Goal: Task Accomplishment & Management: Use online tool/utility

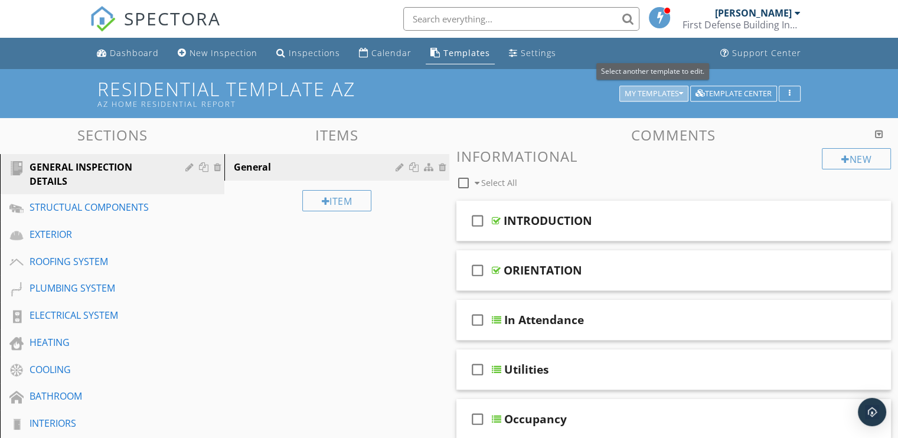
click at [654, 94] on div "My Templates" at bounding box center [654, 94] width 58 height 8
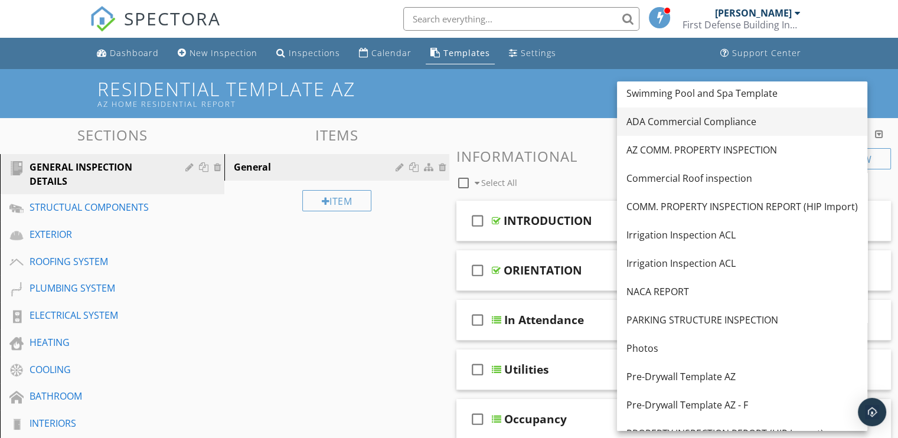
scroll to position [104, 0]
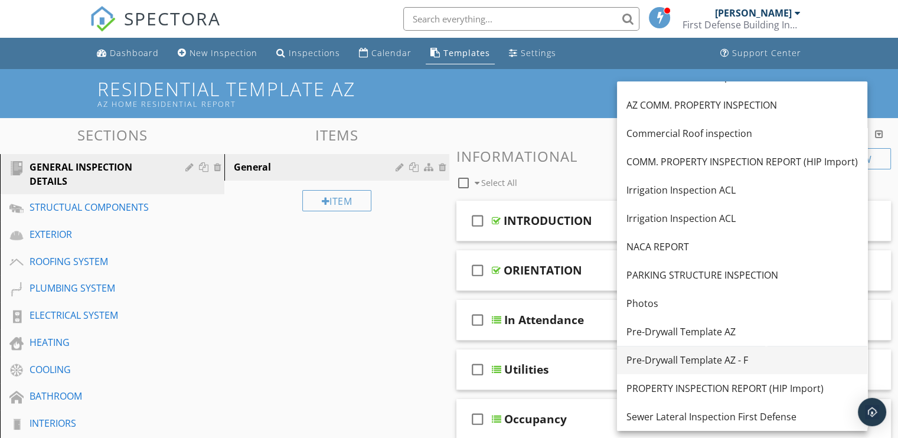
click at [710, 363] on div "Pre-Drywall Template AZ - F" at bounding box center [742, 360] width 231 height 14
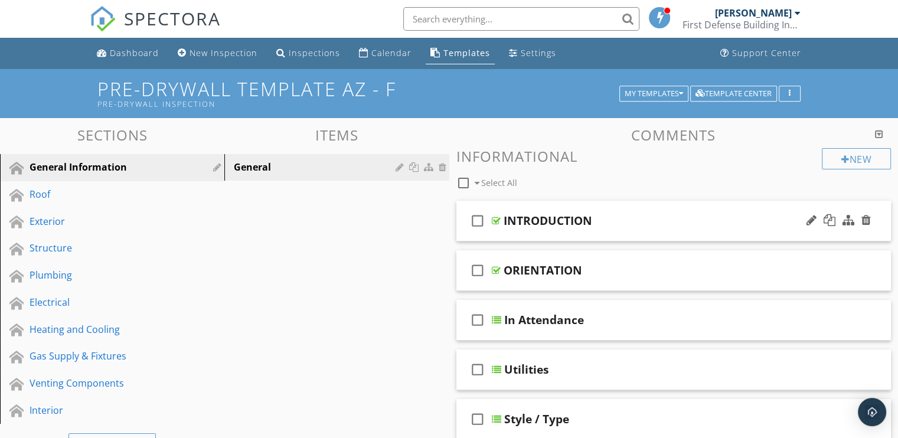
click at [550, 214] on div "INTRODUCTION" at bounding box center [548, 221] width 89 height 14
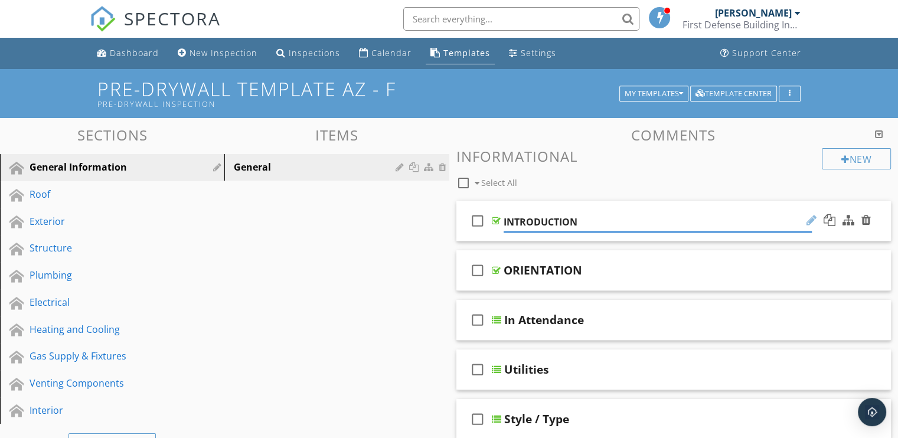
click at [813, 221] on div at bounding box center [812, 220] width 10 height 12
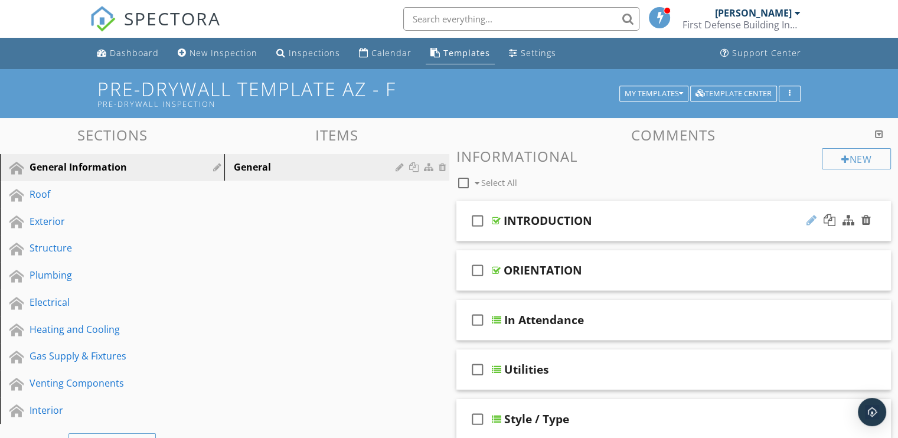
click at [813, 221] on div at bounding box center [812, 220] width 10 height 12
click at [834, 220] on div at bounding box center [830, 220] width 12 height 12
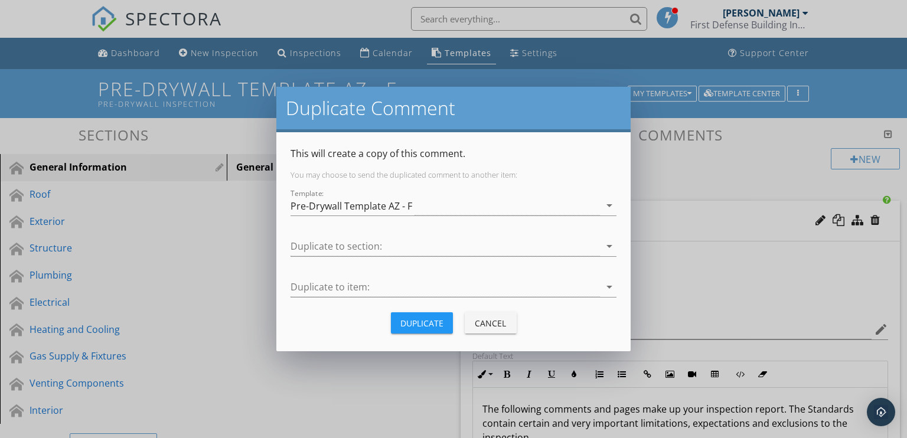
click at [497, 319] on div "Cancel" at bounding box center [490, 323] width 33 height 12
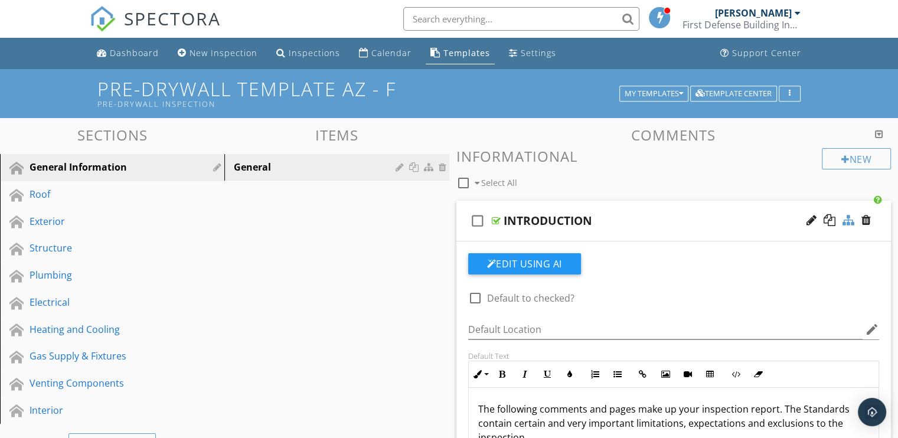
click at [848, 221] on div at bounding box center [849, 220] width 12 height 12
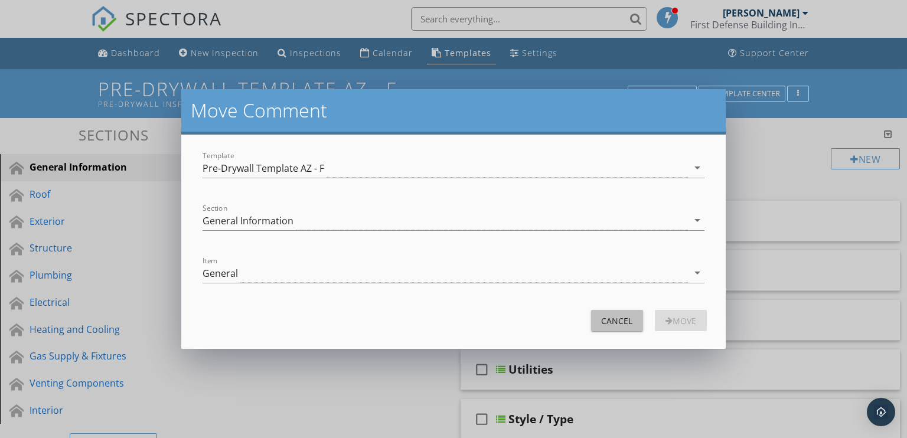
click at [627, 322] on div "Cancel" at bounding box center [617, 321] width 33 height 12
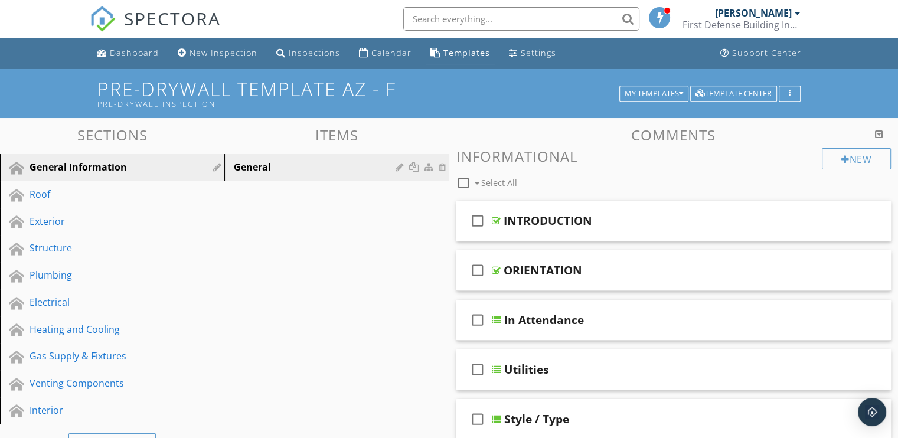
click at [557, 220] on div "INTRODUCTION" at bounding box center [548, 221] width 89 height 14
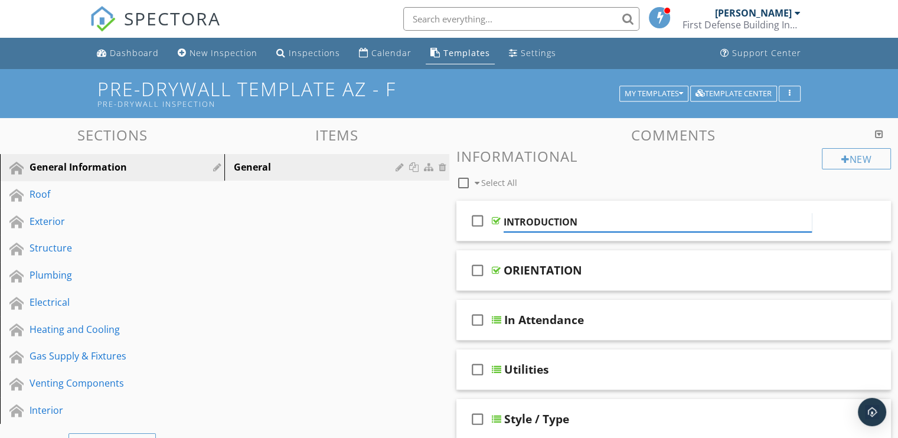
click at [557, 220] on input "INTRODUCTION" at bounding box center [658, 222] width 308 height 19
click at [475, 220] on icon "check_box_outline_blank" at bounding box center [477, 221] width 19 height 28
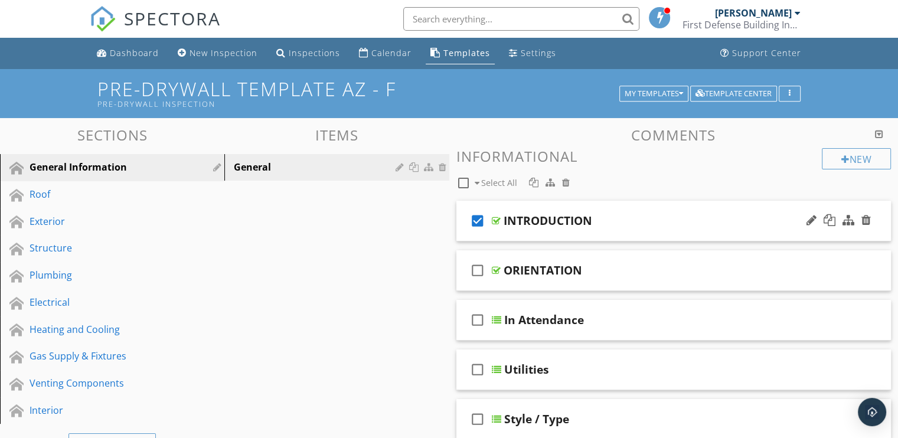
click at [475, 220] on icon "check_box" at bounding box center [477, 221] width 19 height 28
click at [475, 220] on icon "check_box_outline_blank" at bounding box center [477, 221] width 19 height 28
click at [478, 218] on icon "check_box" at bounding box center [477, 221] width 19 height 28
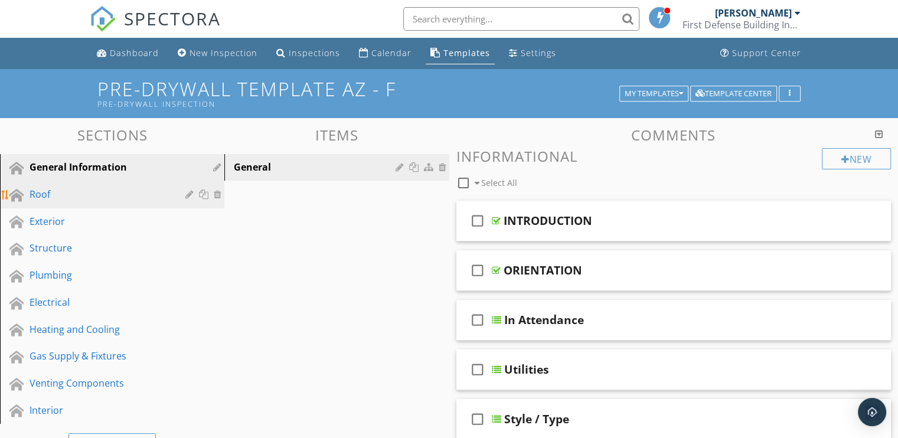
click at [40, 190] on div "Roof" at bounding box center [99, 194] width 139 height 14
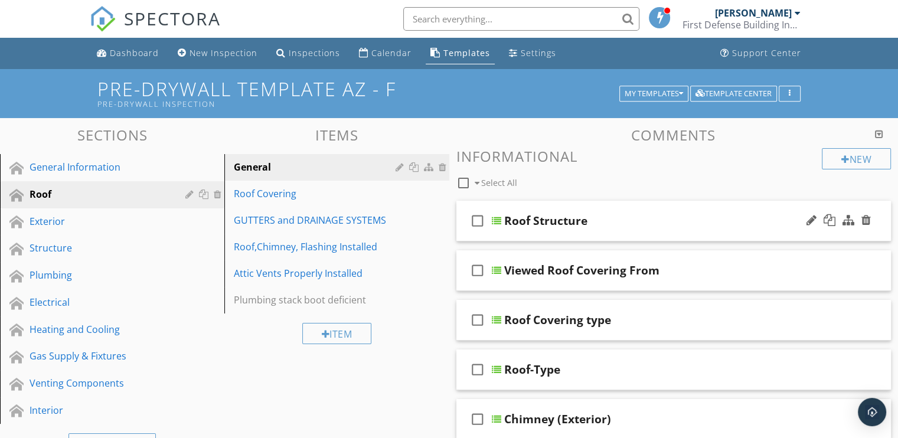
click at [539, 217] on div "Roof Structure" at bounding box center [545, 221] width 83 height 14
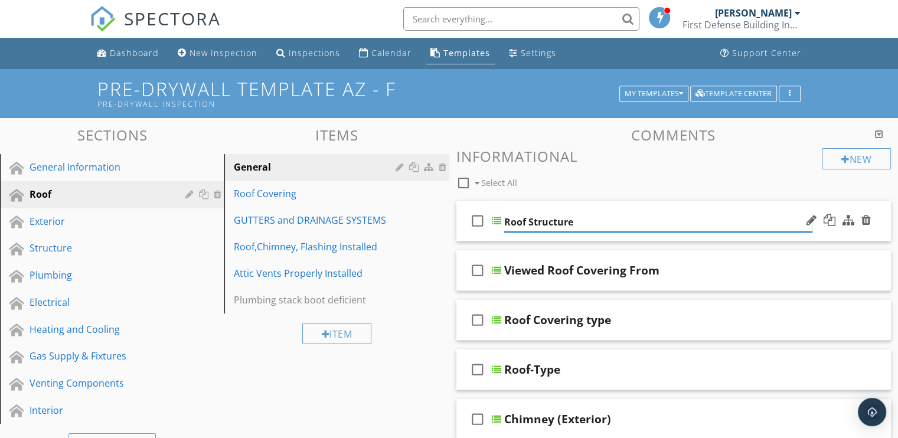
click at [539, 217] on input "Roof Structure" at bounding box center [658, 222] width 308 height 19
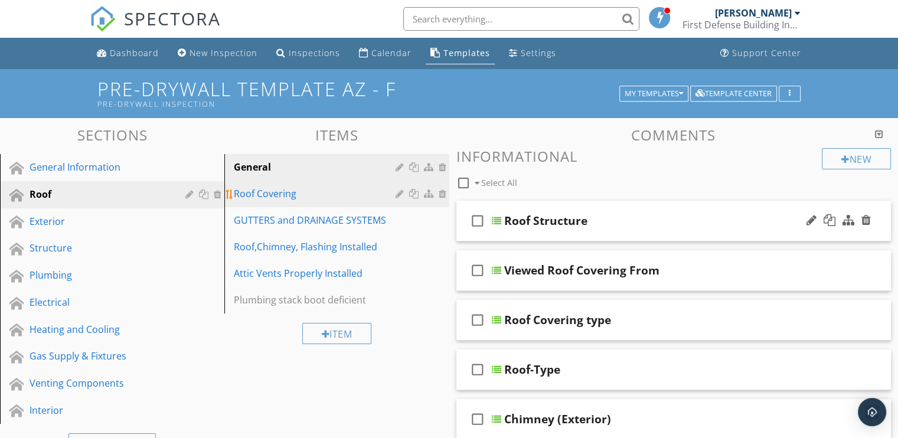
click at [263, 194] on div "Roof Covering" at bounding box center [316, 194] width 165 height 14
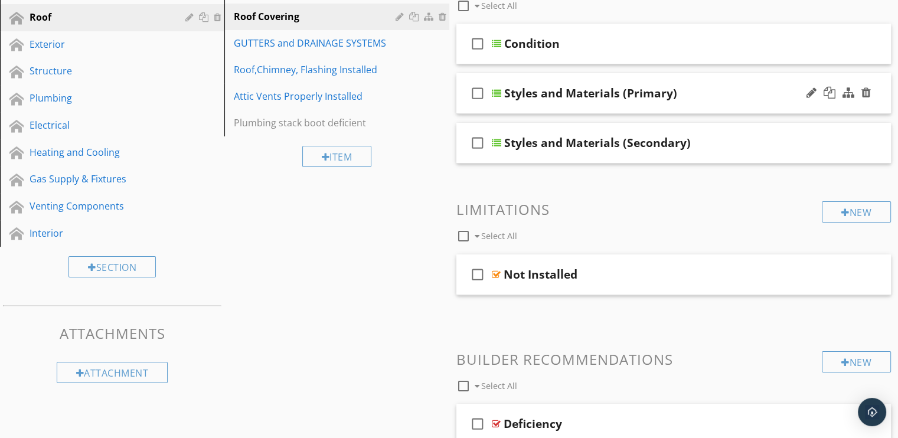
scroll to position [0, 0]
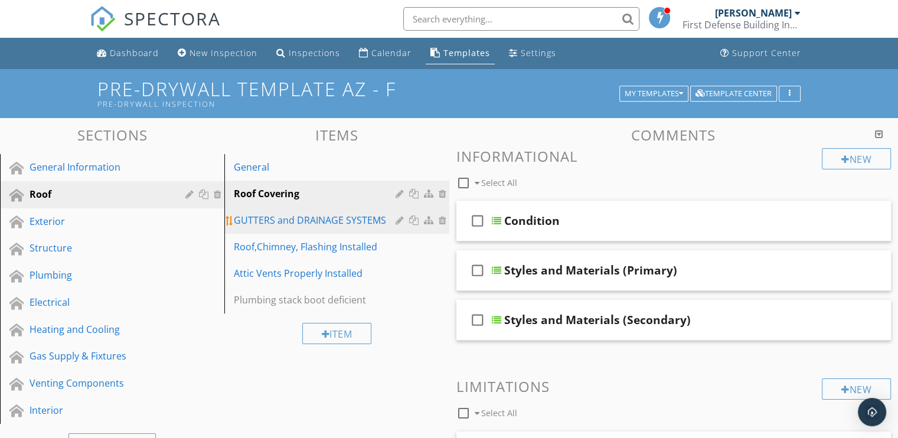
click at [276, 220] on div "GUTTERS and DRAINAGE SYSTEMS" at bounding box center [316, 220] width 165 height 14
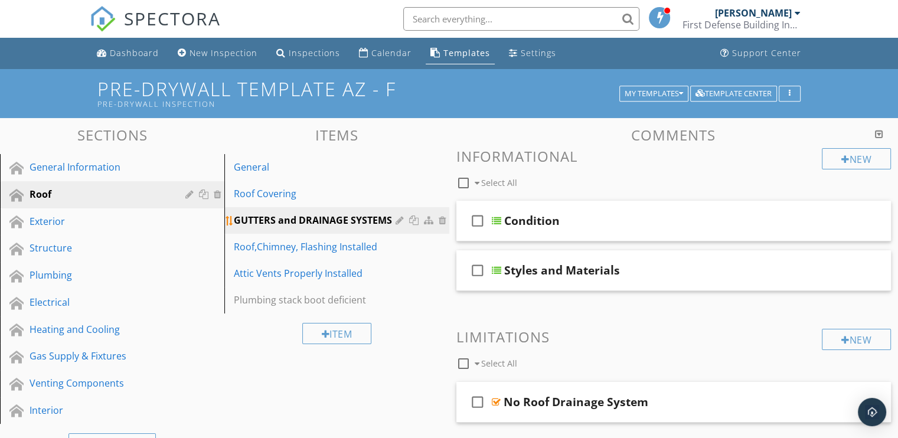
click at [442, 220] on div at bounding box center [444, 220] width 11 height 9
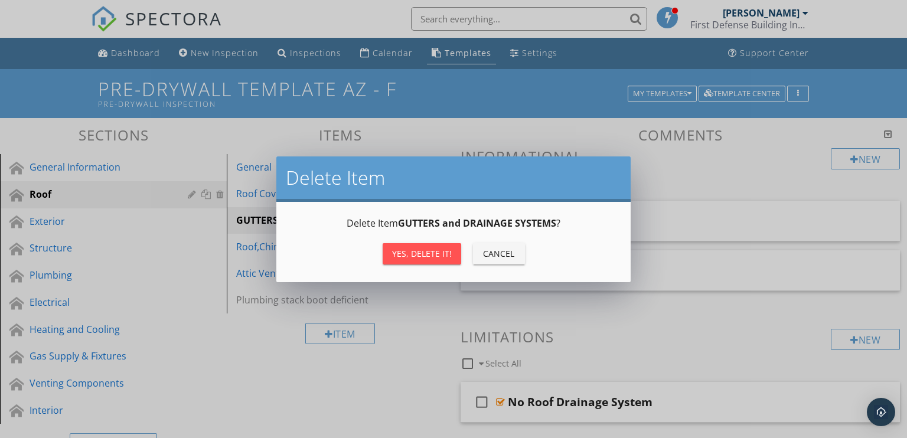
click at [428, 256] on div "Yes, Delete it!" at bounding box center [422, 253] width 60 height 12
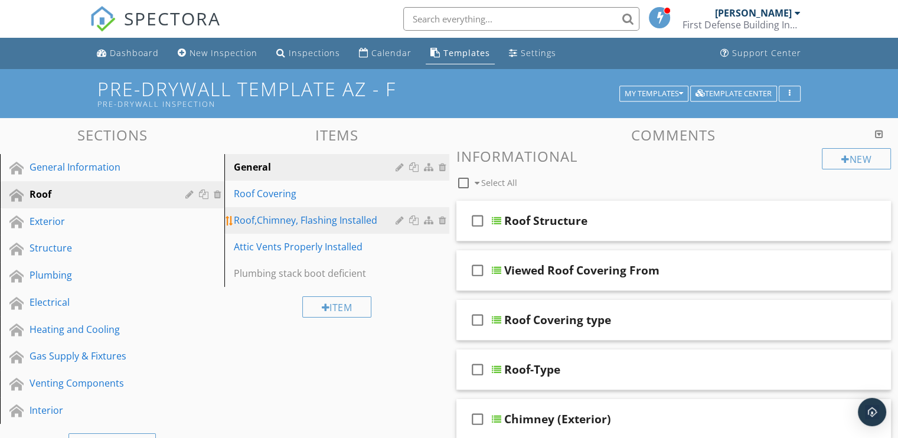
click at [319, 220] on div "Roof,Chimney, Flashing Installed" at bounding box center [316, 220] width 165 height 14
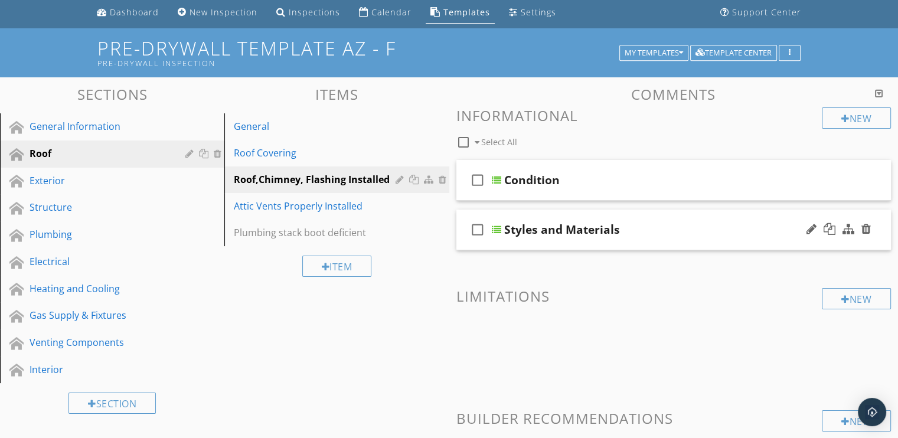
scroll to position [30, 0]
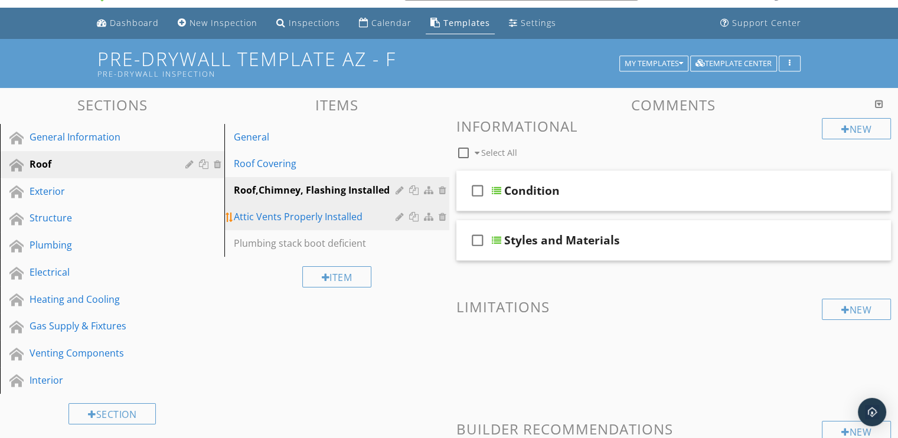
click at [309, 217] on div "Attic Vents Properly Installed" at bounding box center [316, 217] width 165 height 14
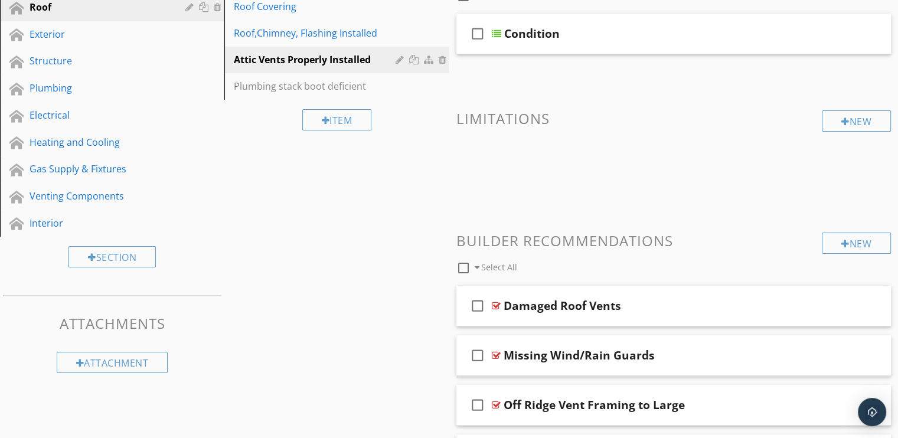
scroll to position [117, 0]
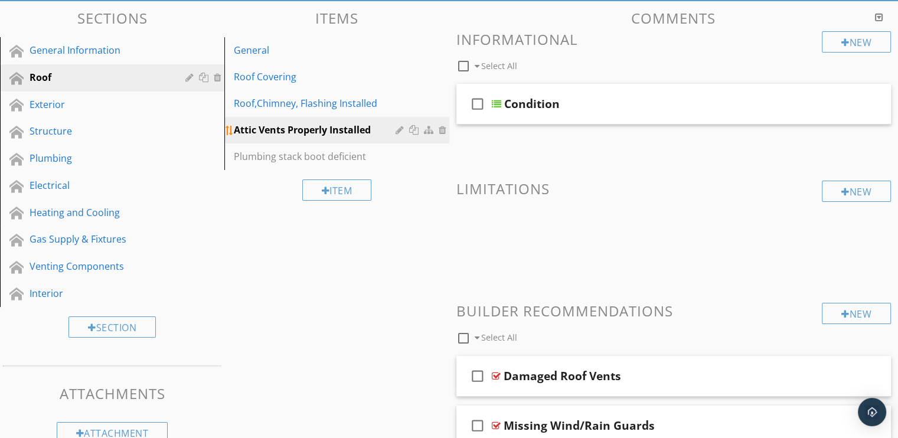
click at [441, 132] on div at bounding box center [444, 129] width 11 height 9
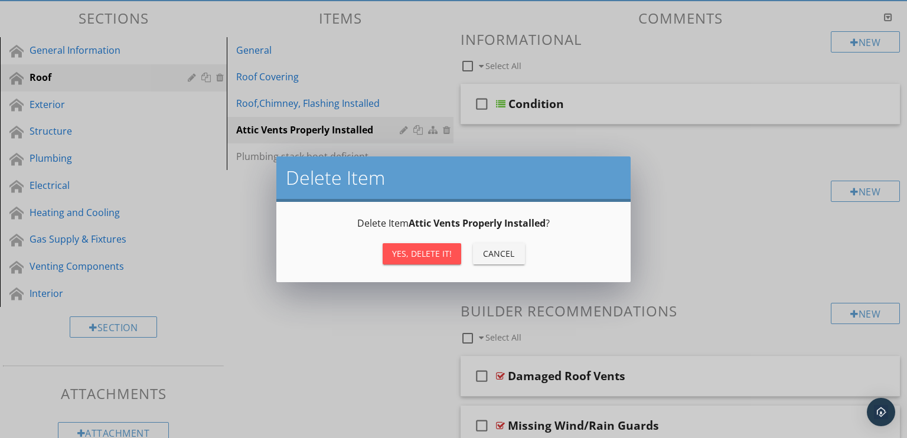
click at [427, 252] on div "Yes, Delete it!" at bounding box center [422, 253] width 60 height 12
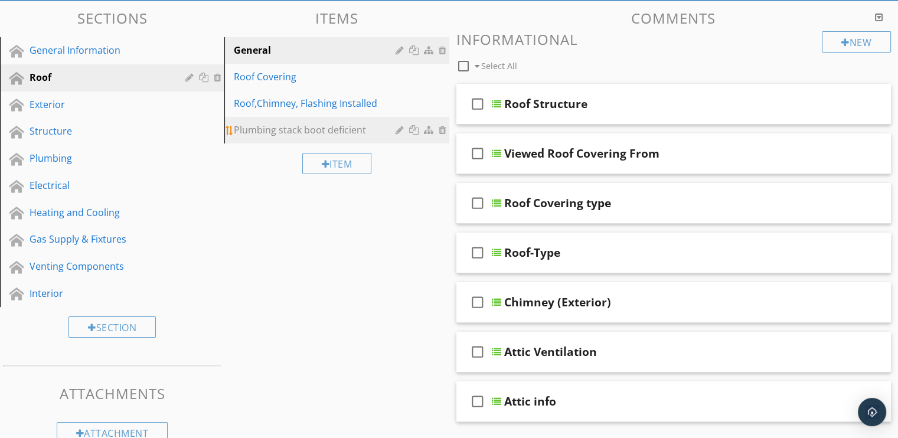
click at [312, 129] on div "Plumbing stack boot deficient" at bounding box center [316, 130] width 165 height 14
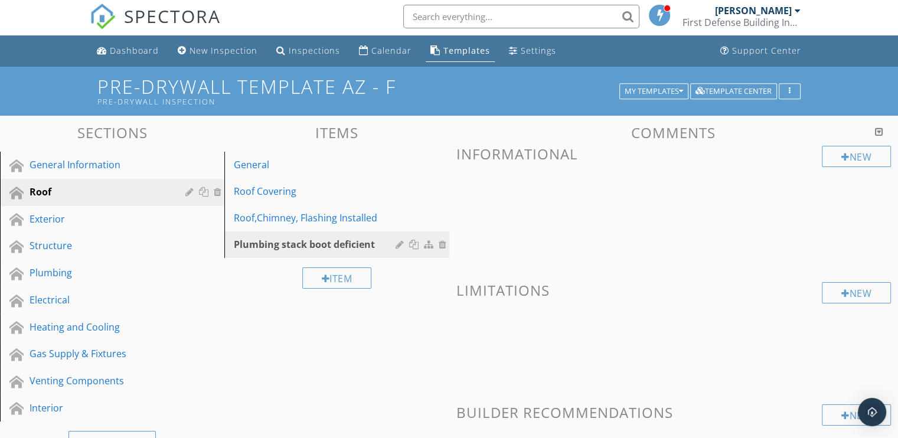
scroll to position [0, 0]
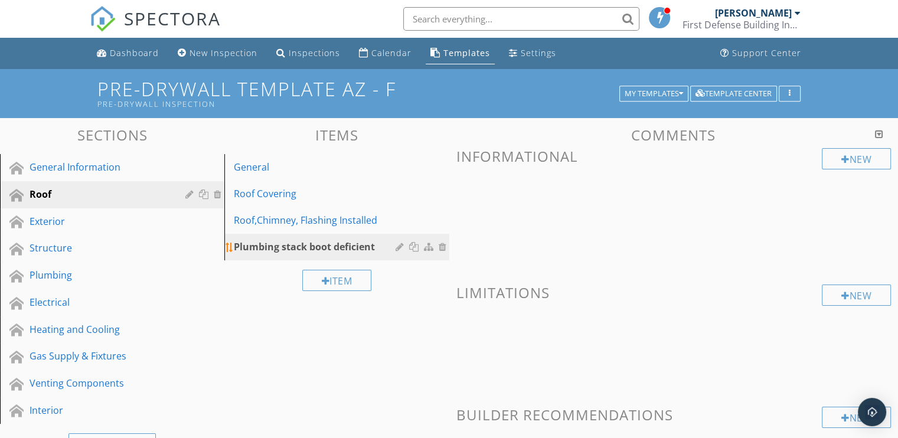
click at [442, 249] on div at bounding box center [444, 246] width 11 height 9
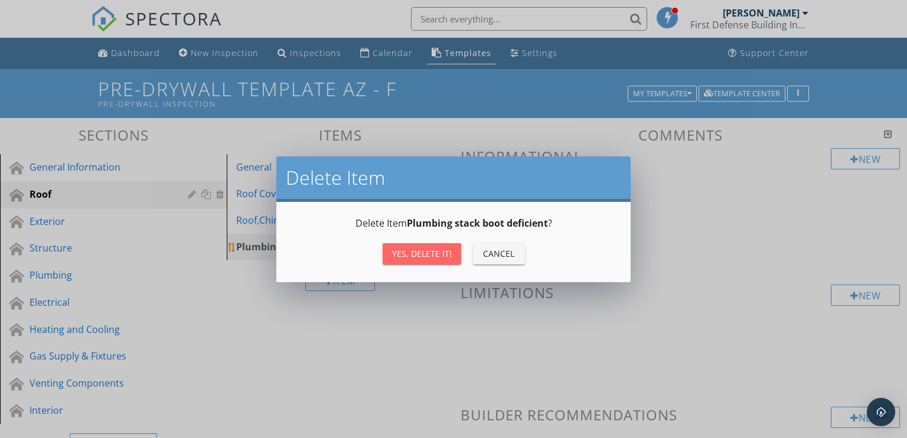
click at [442, 249] on div "Yes, Delete it!" at bounding box center [422, 253] width 60 height 12
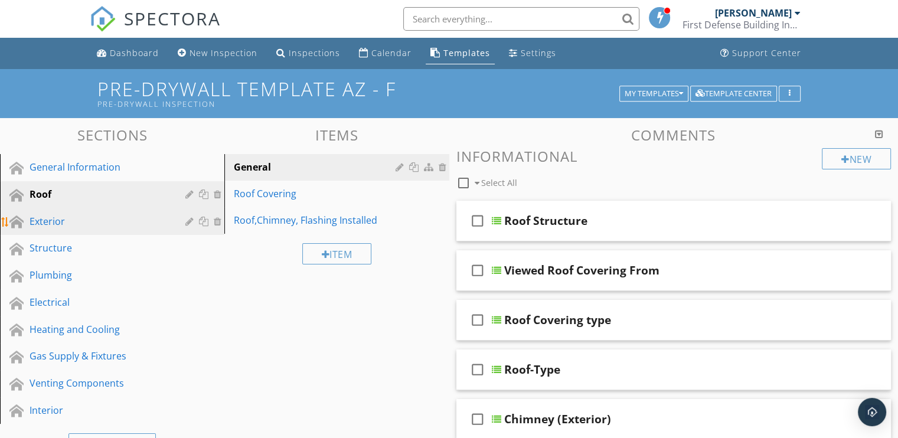
click at [57, 219] on div "Exterior" at bounding box center [99, 221] width 139 height 14
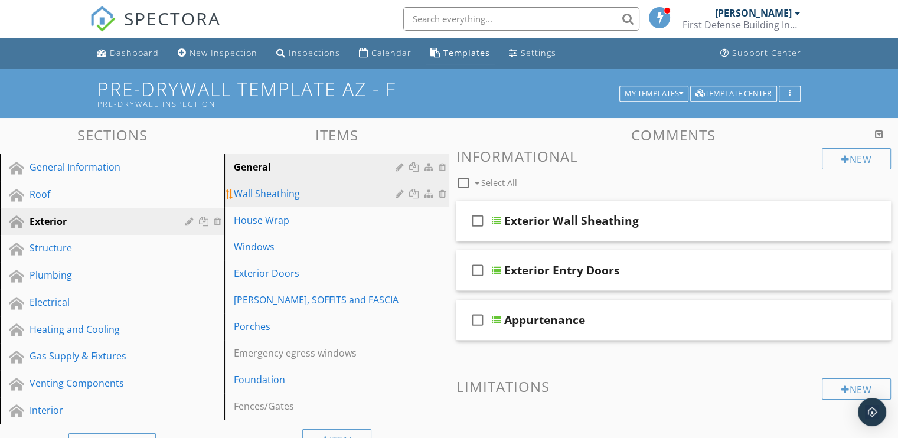
click at [275, 197] on div "Wall Sheathing" at bounding box center [316, 194] width 165 height 14
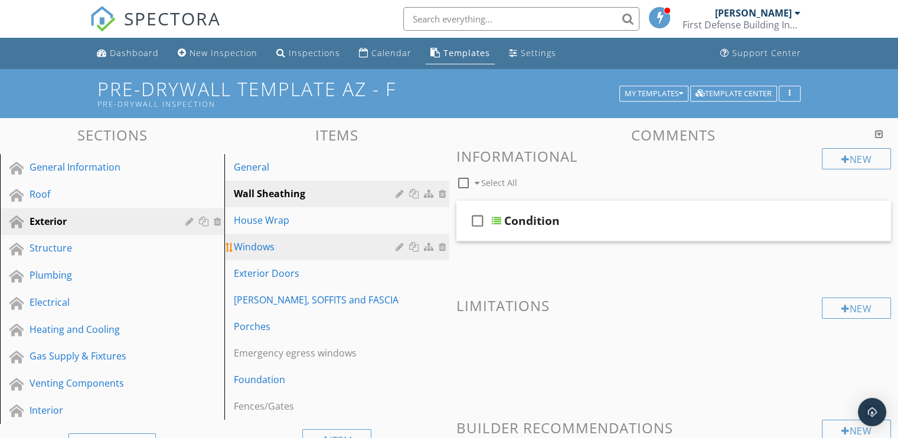
click at [263, 248] on div "Windows" at bounding box center [316, 247] width 165 height 14
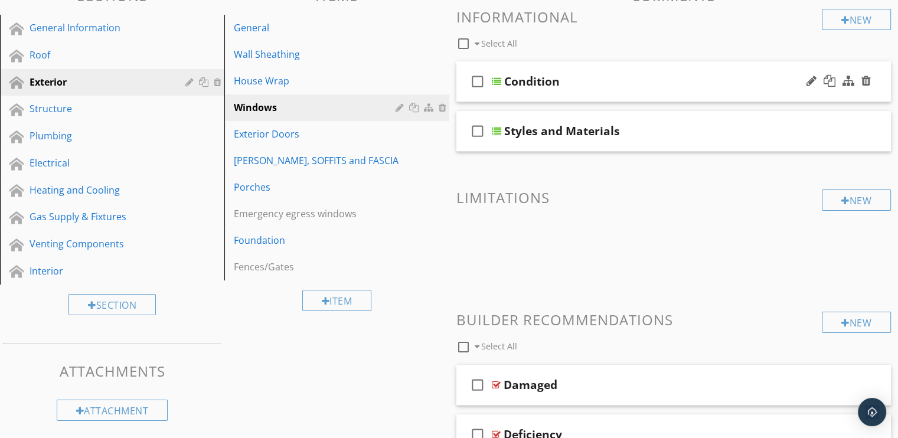
scroll to position [118, 0]
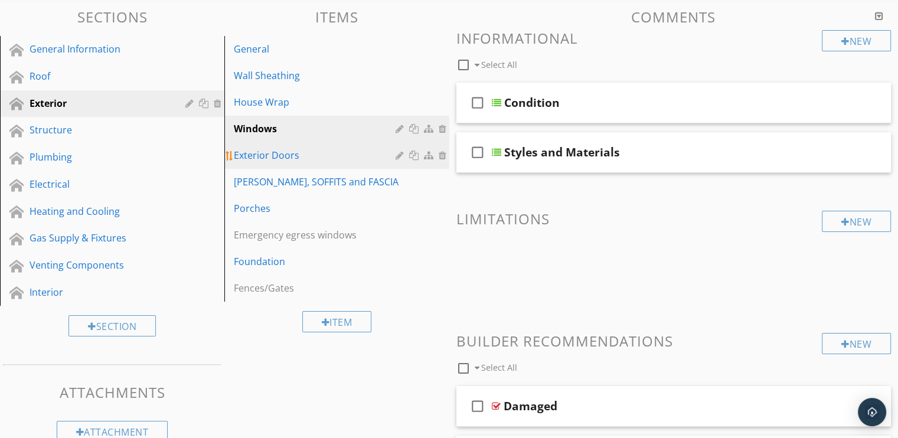
click at [282, 159] on div "Exterior Doors" at bounding box center [316, 155] width 165 height 14
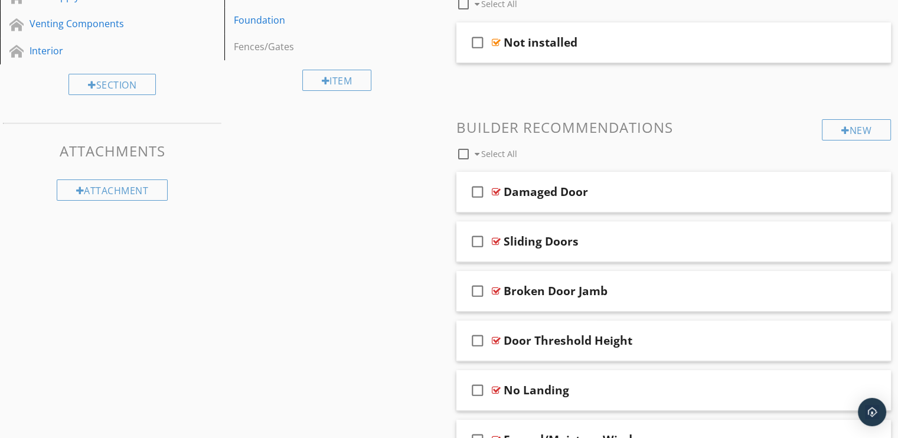
scroll to position [177, 0]
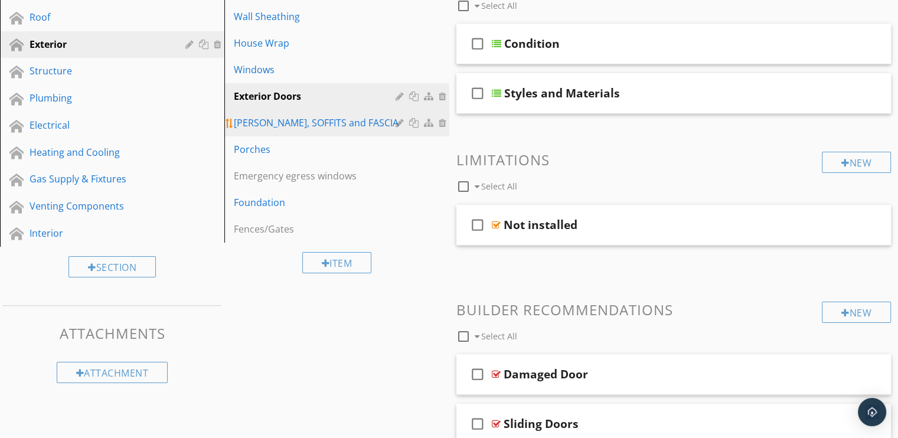
click at [288, 124] on div "EAVES, SOFFITS and FASCIA" at bounding box center [316, 123] width 165 height 14
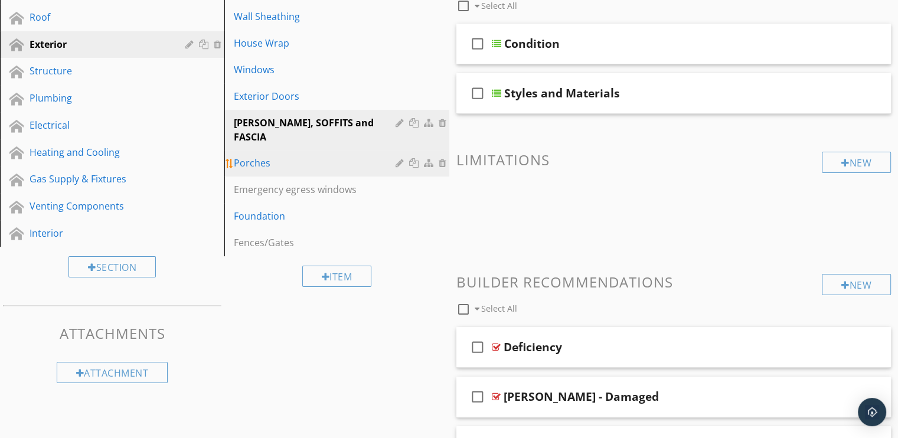
click at [260, 156] on div "Porches" at bounding box center [316, 163] width 165 height 14
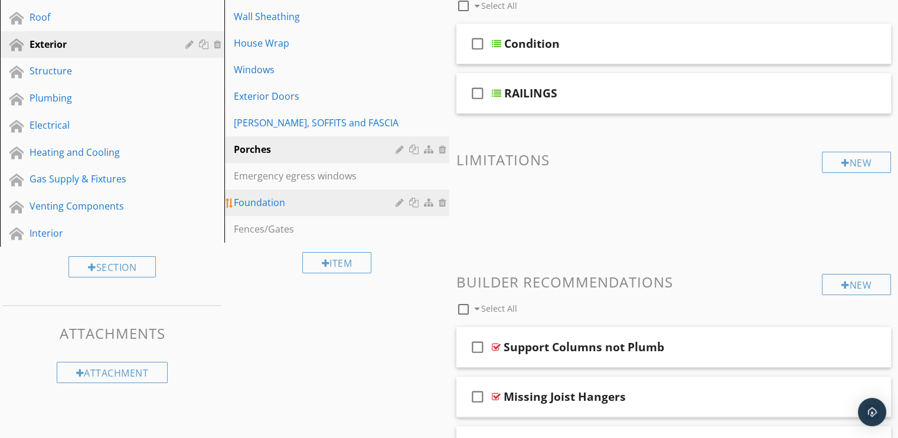
click at [276, 200] on div "Foundation" at bounding box center [316, 202] width 165 height 14
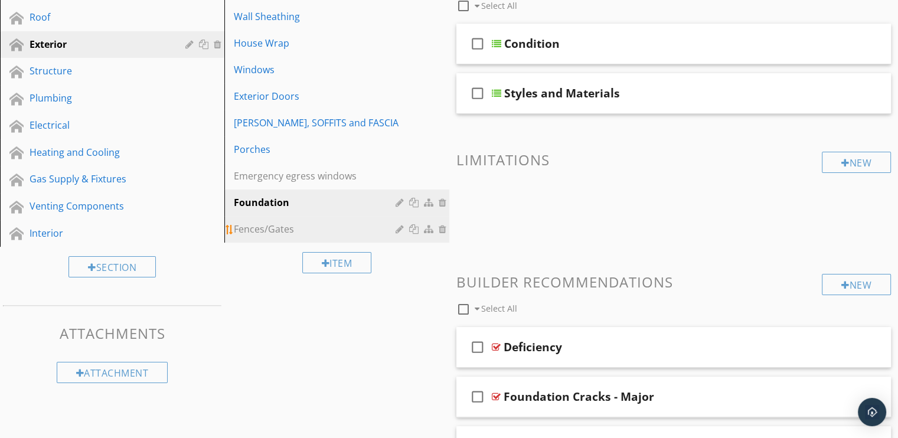
click at [279, 230] on div "Fences/Gates" at bounding box center [316, 229] width 165 height 14
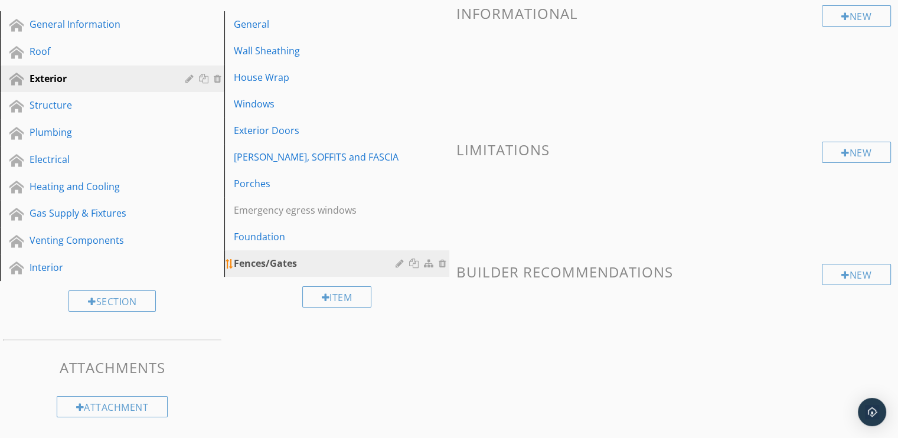
scroll to position [141, 0]
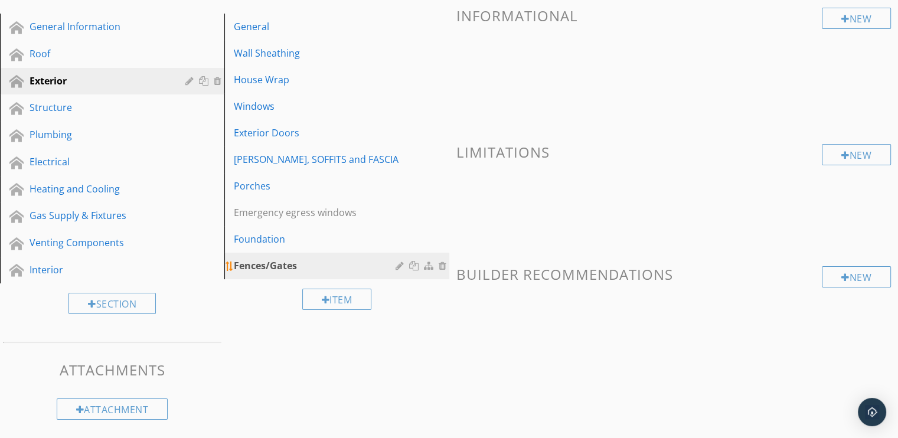
click at [441, 268] on div at bounding box center [444, 265] width 11 height 9
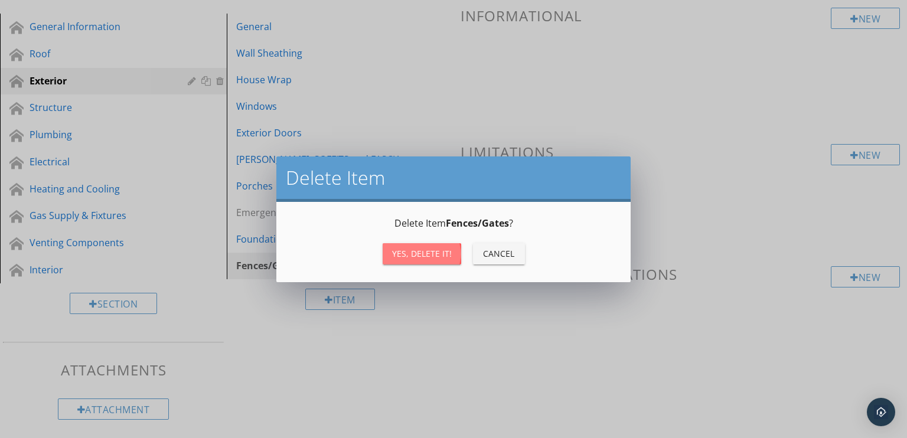
click at [441, 257] on div "Yes, Delete it!" at bounding box center [422, 253] width 60 height 12
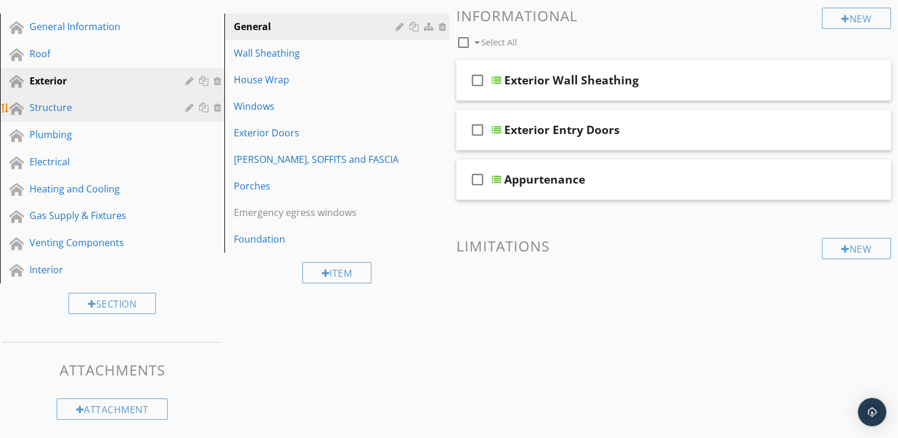
click at [67, 112] on div "Structure" at bounding box center [99, 107] width 139 height 14
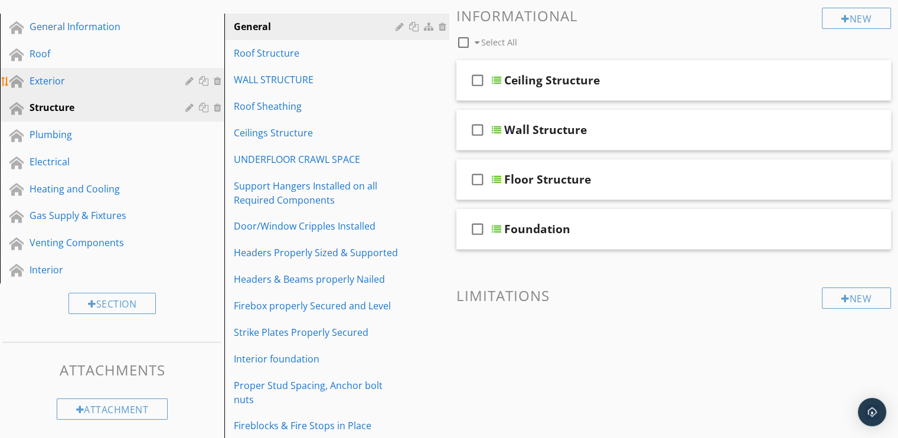
click at [49, 79] on div "Exterior" at bounding box center [99, 81] width 139 height 14
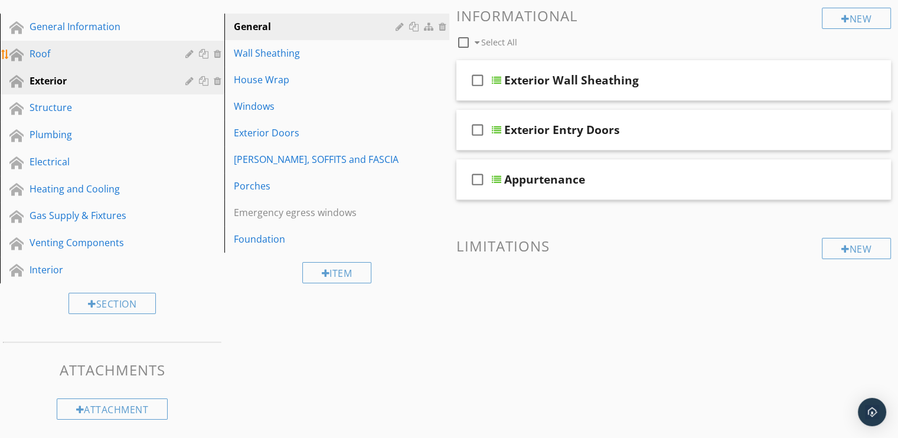
click at [41, 50] on div "Roof" at bounding box center [99, 54] width 139 height 14
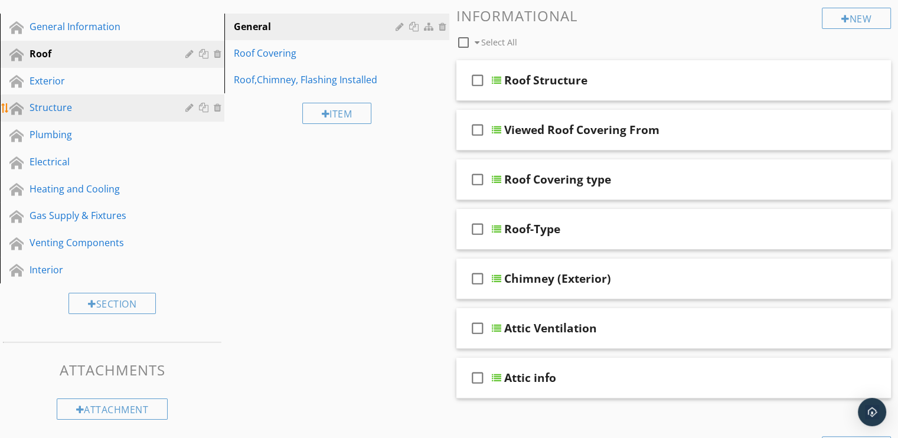
click at [44, 105] on div "Structure" at bounding box center [99, 107] width 139 height 14
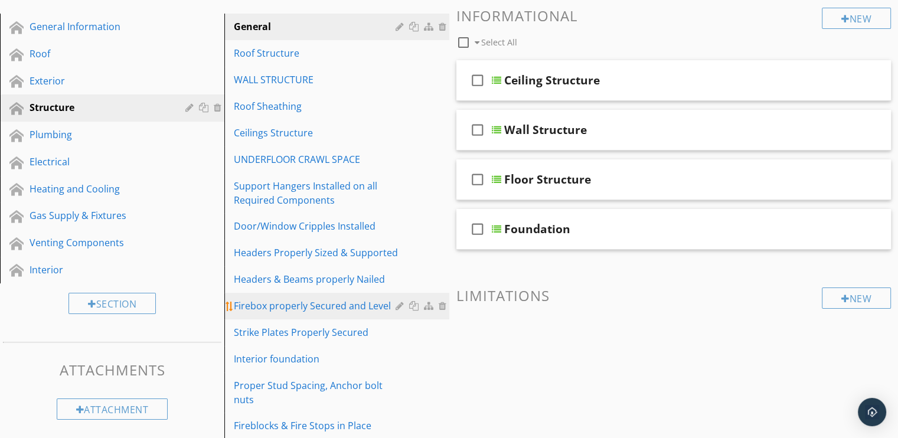
click at [279, 306] on div "Firebox properly Secured and Level" at bounding box center [316, 306] width 165 height 14
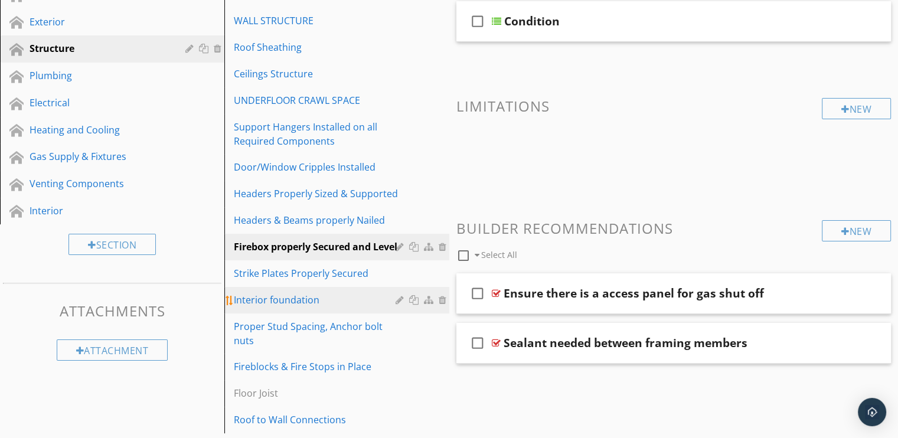
scroll to position [260, 0]
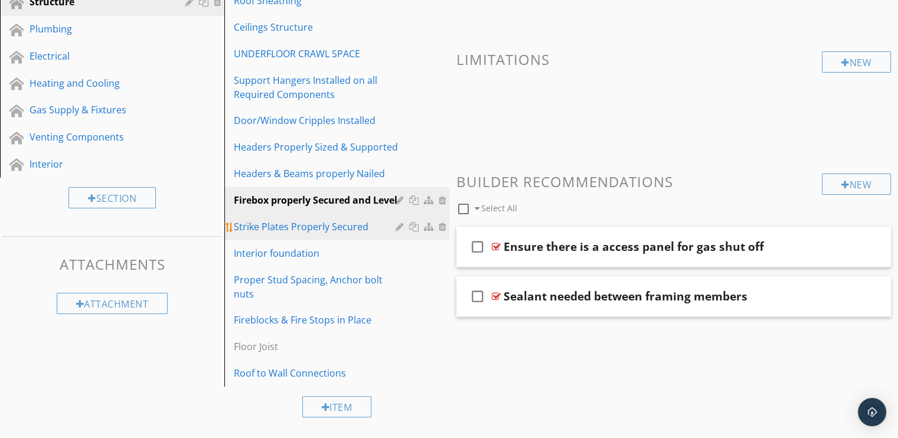
click at [289, 225] on div "Strike Plates Properly Secured" at bounding box center [316, 227] width 165 height 14
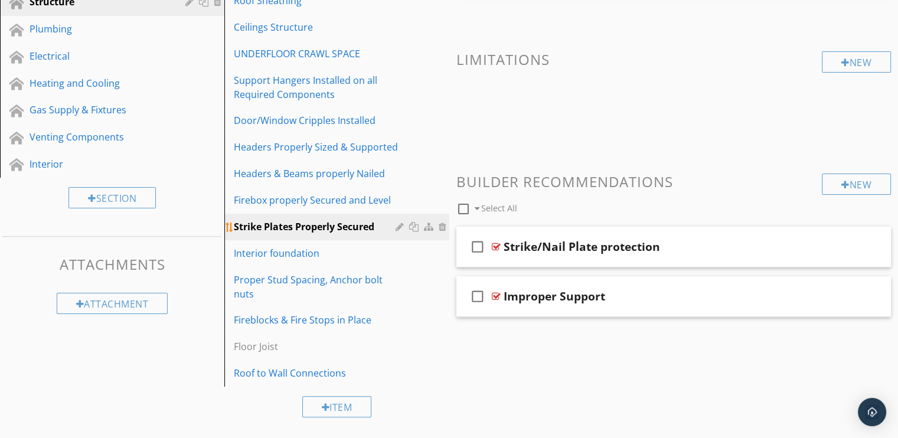
scroll to position [246, 0]
click at [284, 256] on div "Interior foundation" at bounding box center [316, 253] width 165 height 14
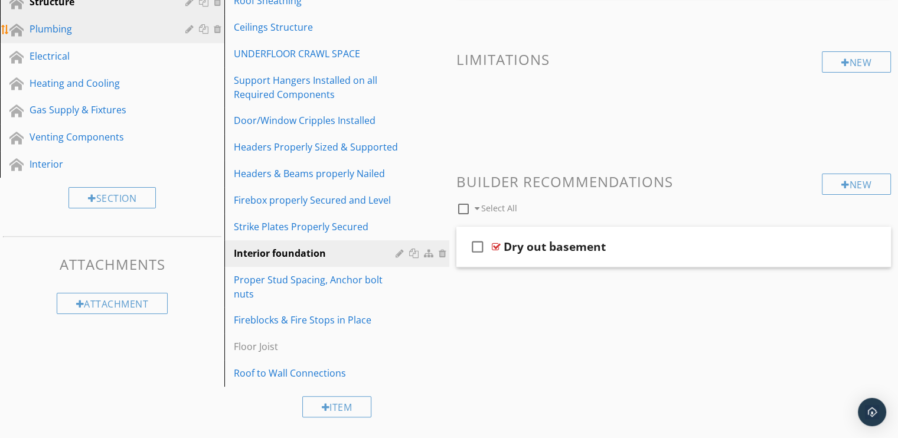
click at [45, 32] on div "Plumbing" at bounding box center [99, 29] width 139 height 14
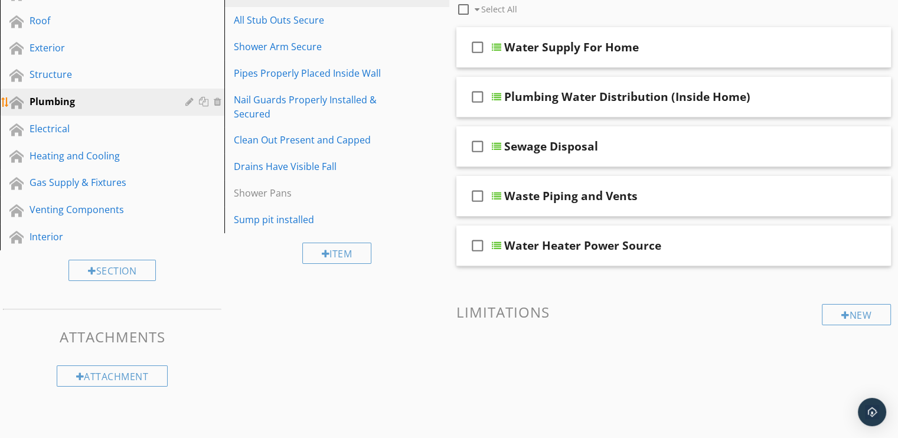
scroll to position [173, 0]
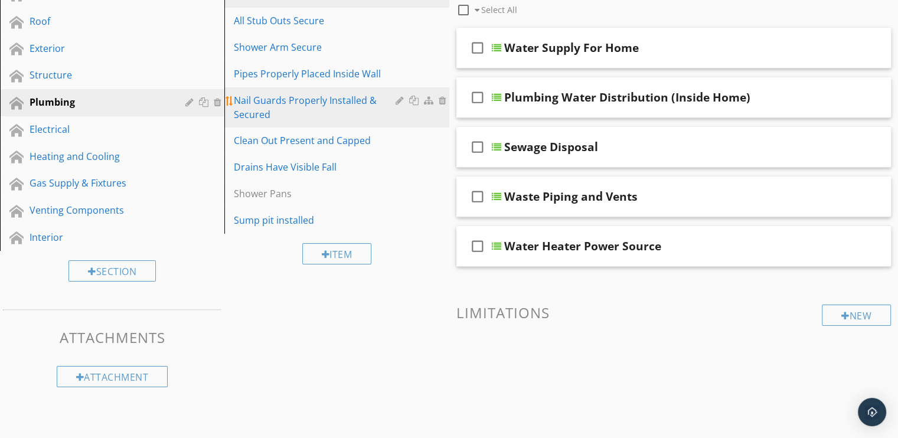
click at [280, 105] on div "Nail Guards Properly Installed & Secured" at bounding box center [316, 107] width 165 height 28
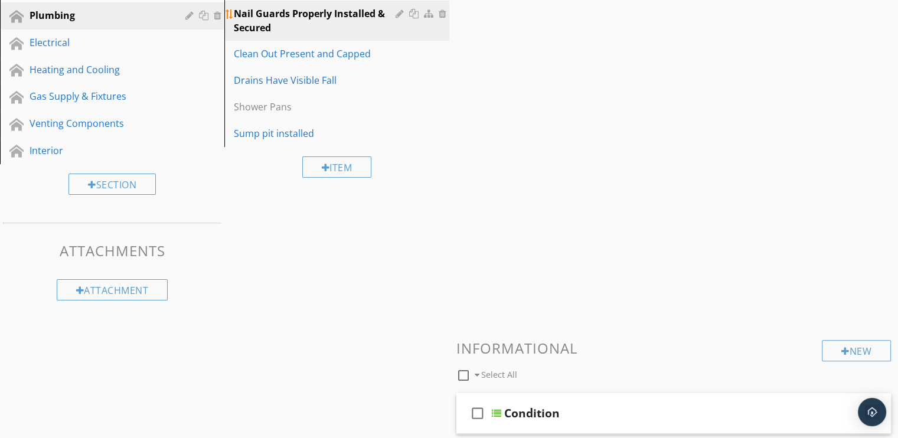
scroll to position [143, 0]
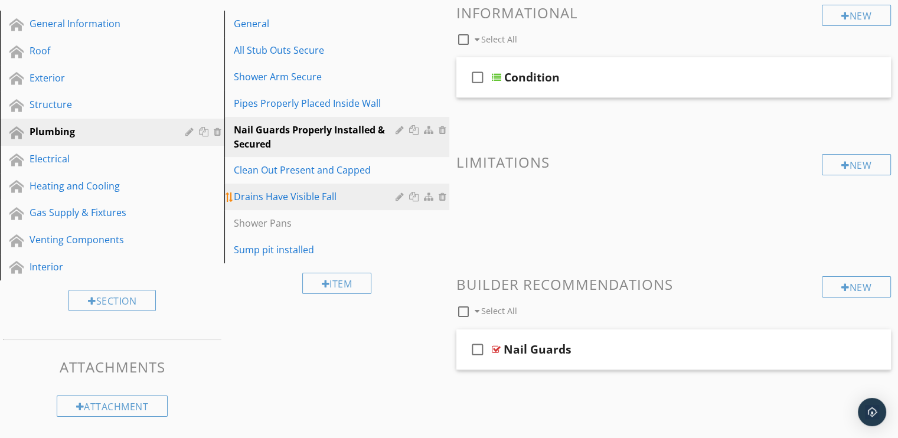
click at [260, 194] on div "Drains Have Visible Fall" at bounding box center [316, 197] width 165 height 14
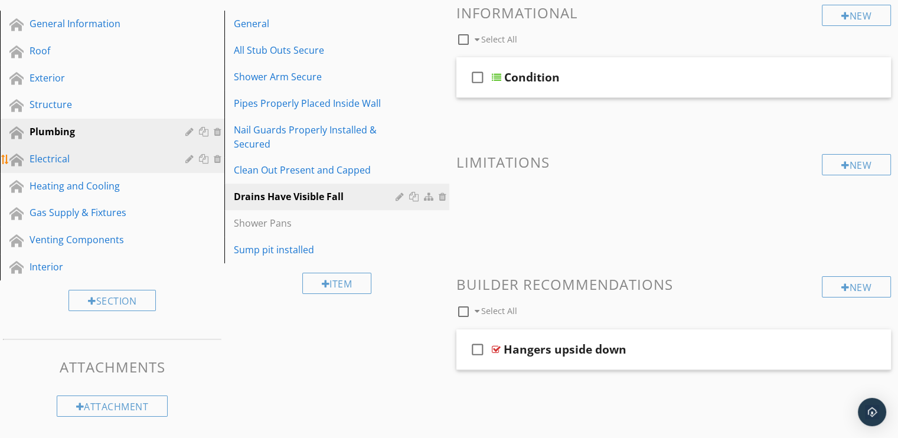
click at [41, 154] on div "Electrical" at bounding box center [99, 159] width 139 height 14
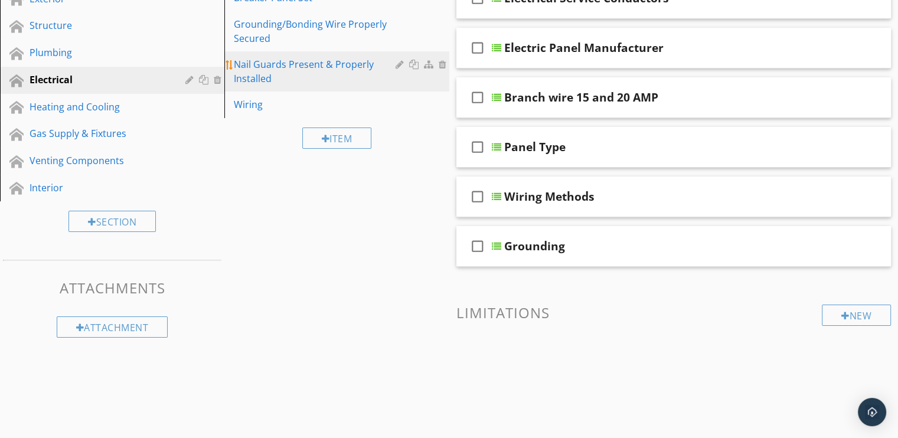
scroll to position [45, 0]
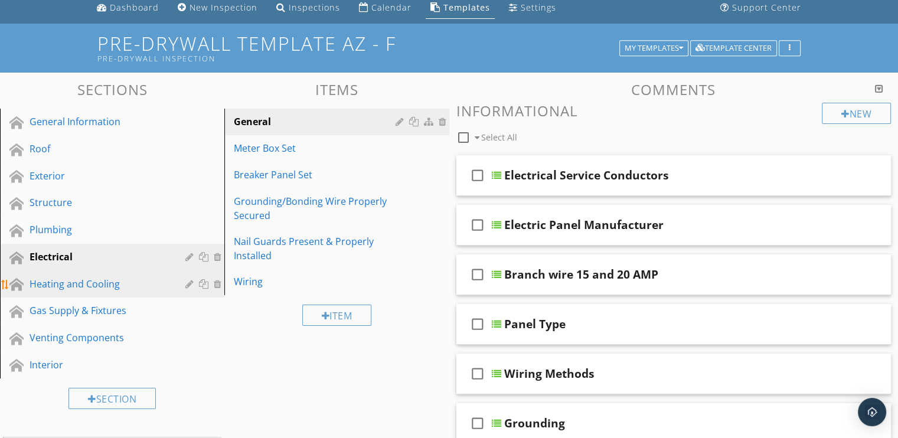
click at [68, 283] on div "Heating and Cooling" at bounding box center [99, 284] width 139 height 14
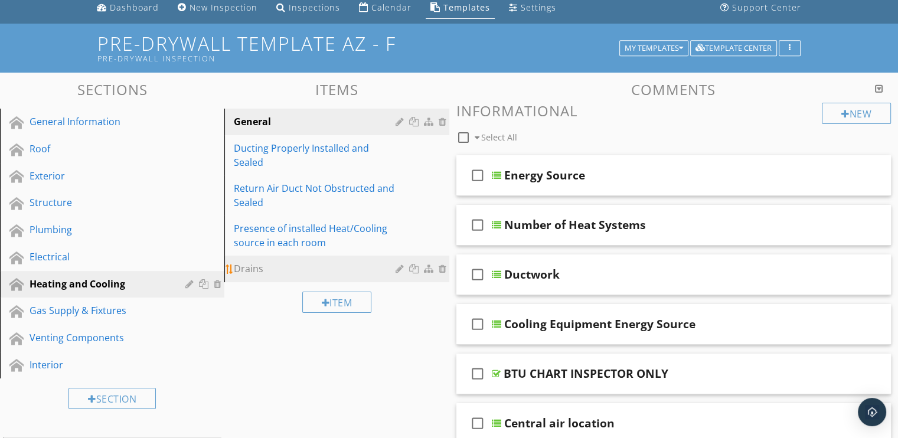
click at [254, 262] on div "Drains" at bounding box center [316, 269] width 165 height 14
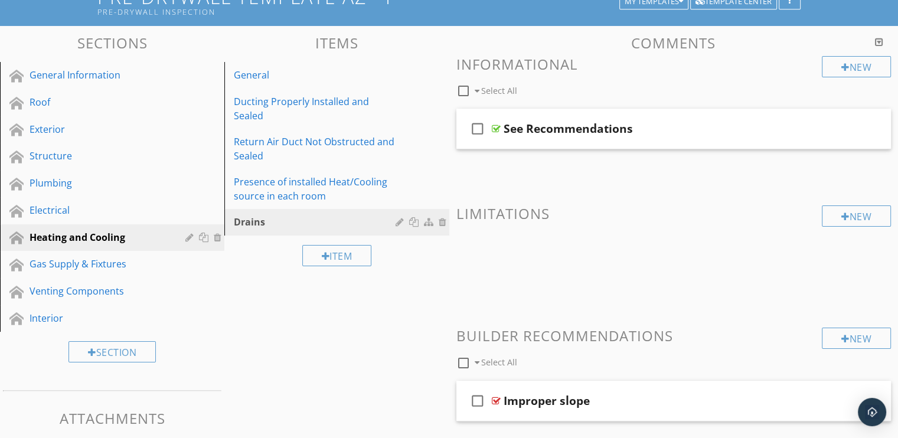
scroll to position [143, 0]
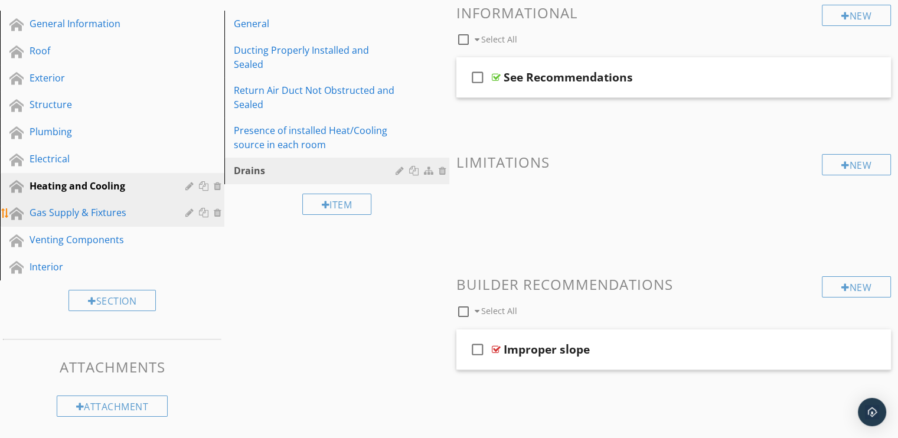
click at [56, 213] on div "Gas Supply & Fixtures" at bounding box center [99, 212] width 139 height 14
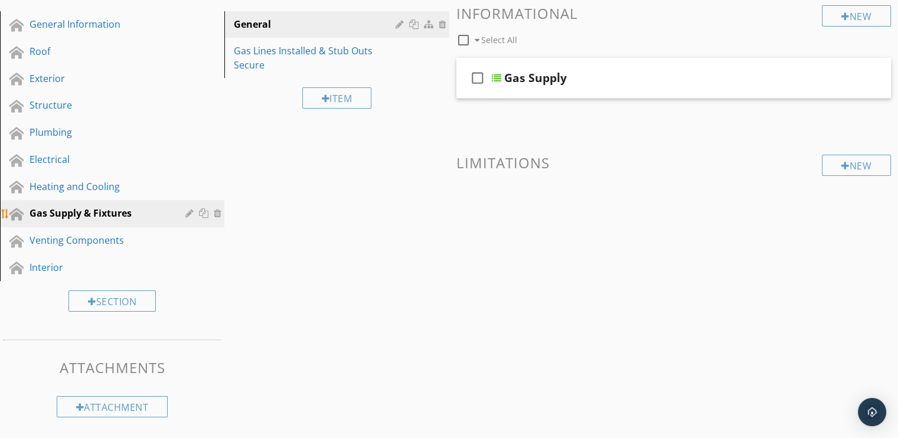
scroll to position [141, 0]
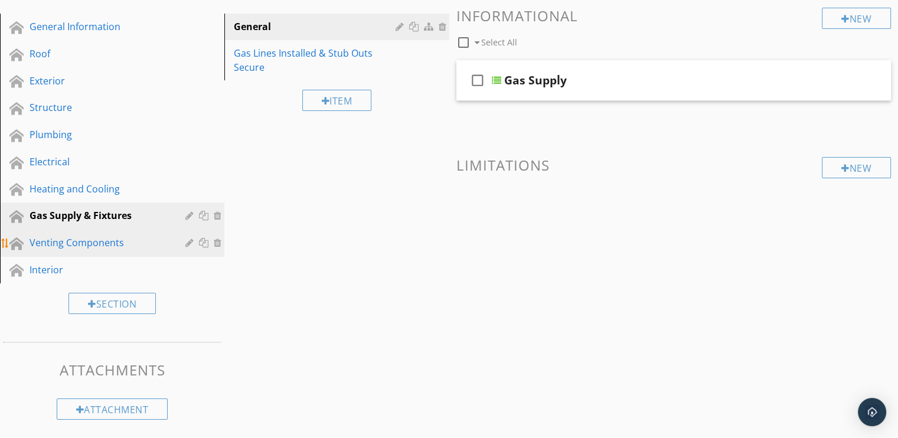
click at [56, 237] on div "Venting Components" at bounding box center [99, 243] width 139 height 14
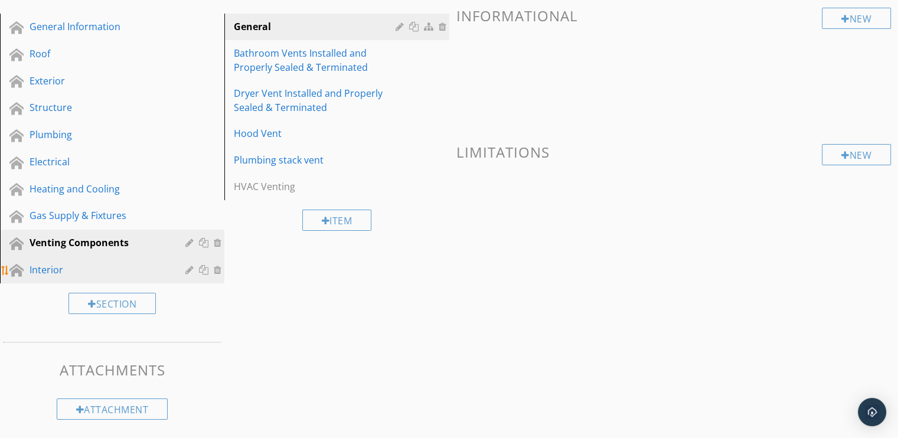
click at [40, 263] on div "Interior" at bounding box center [99, 270] width 139 height 14
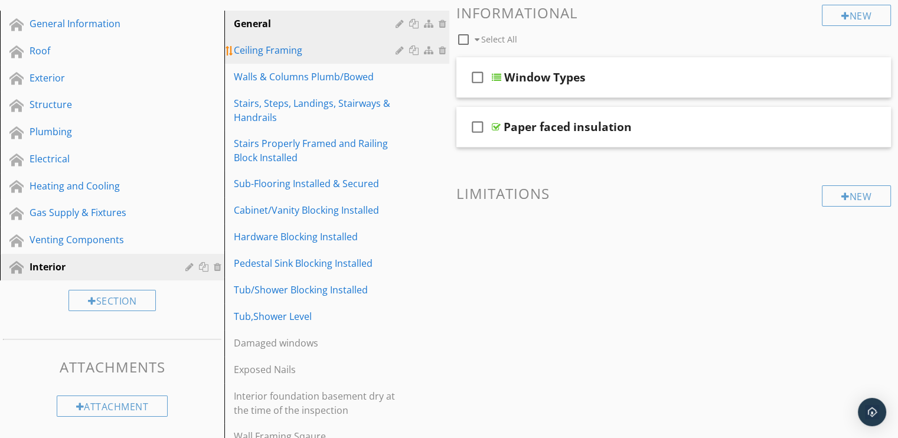
click at [281, 54] on div "Ceiling Framing" at bounding box center [316, 50] width 165 height 14
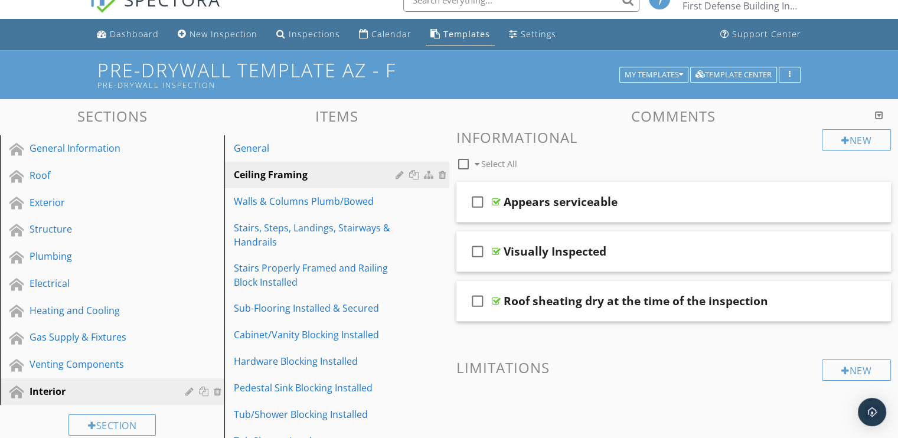
scroll to position [19, 0]
click at [51, 148] on div "General Information" at bounding box center [99, 148] width 139 height 14
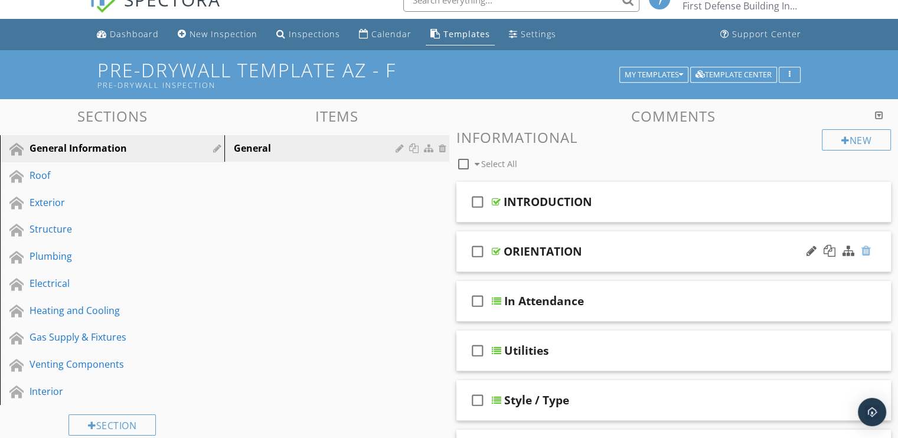
click at [867, 248] on div at bounding box center [866, 251] width 9 height 12
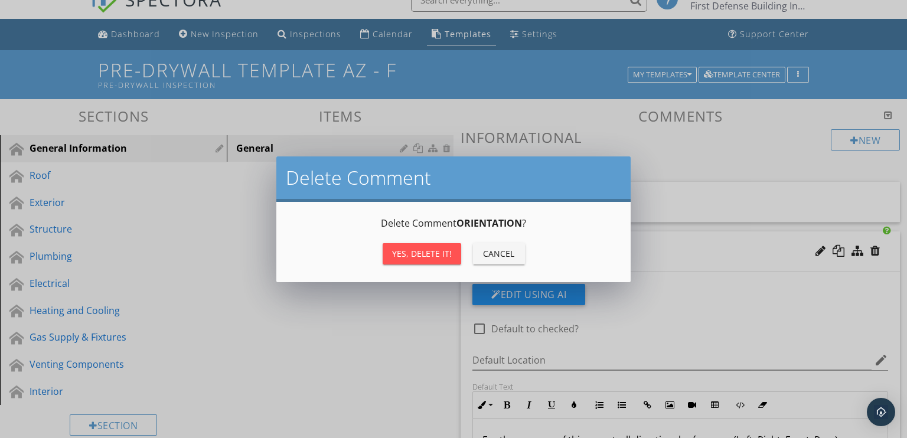
click at [433, 254] on div "Yes, Delete it!" at bounding box center [422, 253] width 60 height 12
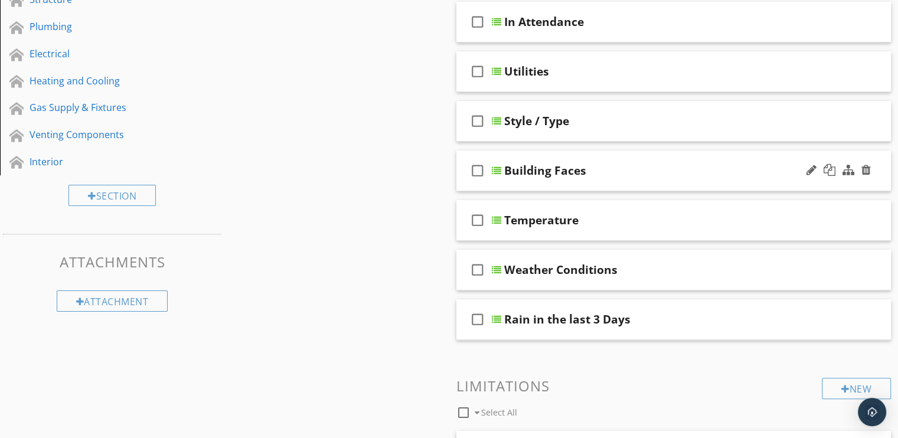
scroll to position [255, 0]
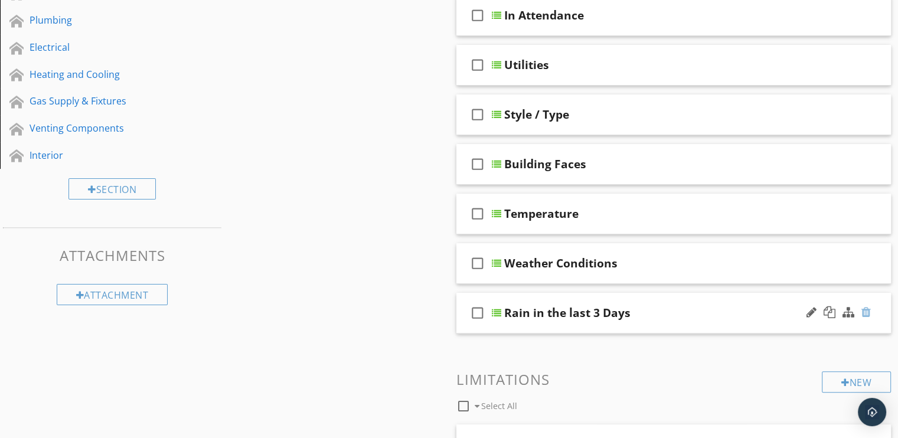
click at [867, 311] on div at bounding box center [866, 312] width 9 height 12
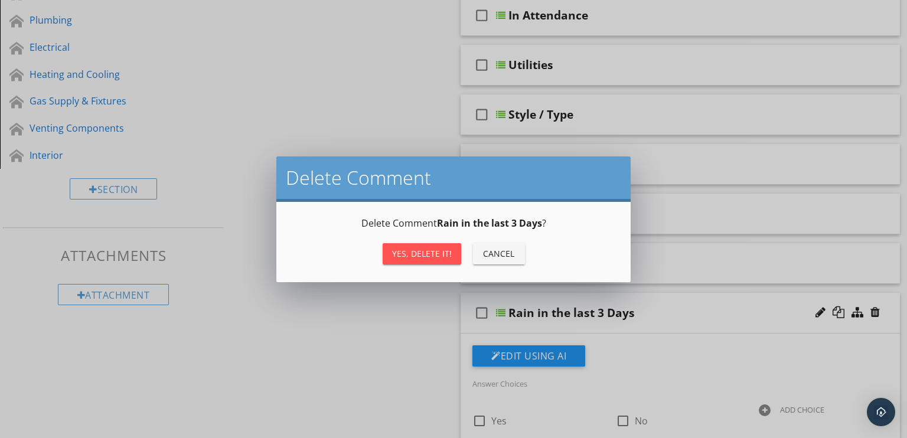
click at [416, 253] on div "Yes, Delete it!" at bounding box center [422, 253] width 60 height 12
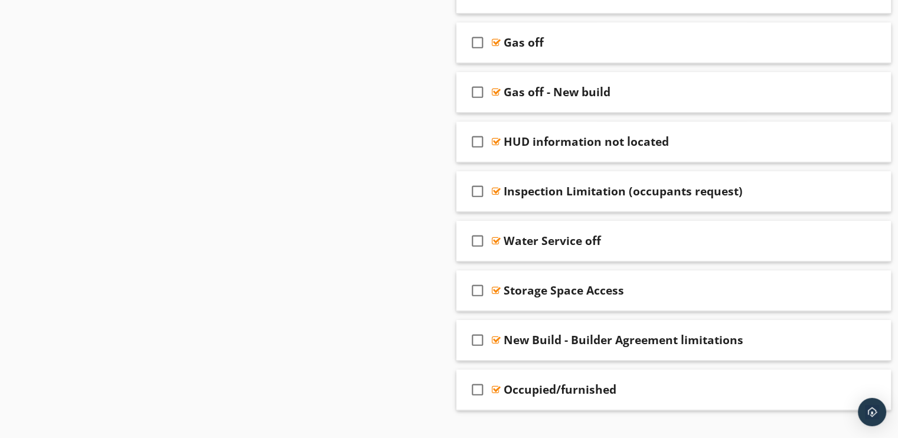
scroll to position [726, 0]
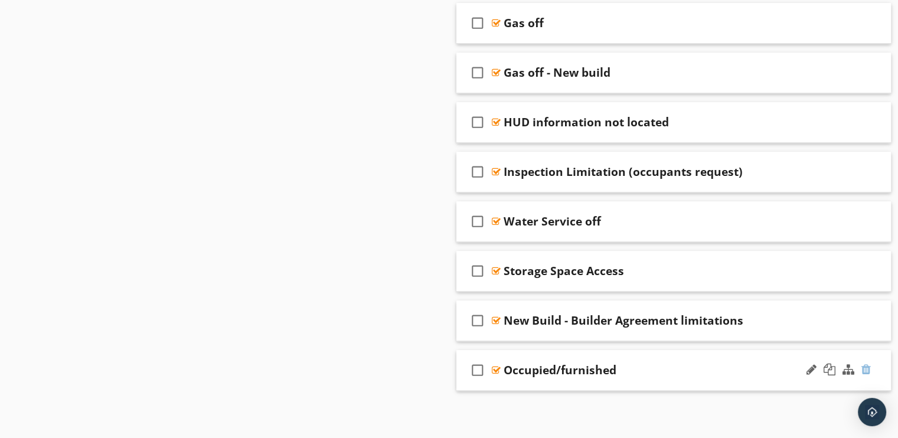
click at [868, 368] on div at bounding box center [866, 370] width 9 height 12
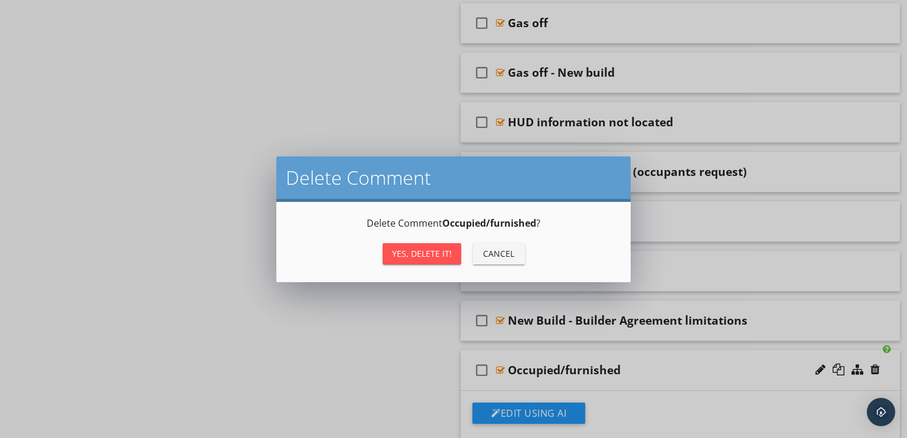
click at [418, 245] on button "Yes, Delete it!" at bounding box center [422, 253] width 79 height 21
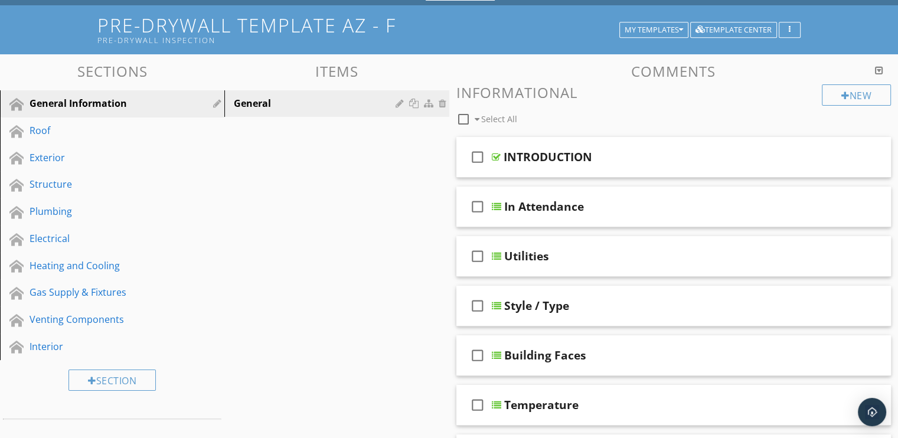
scroll to position [0, 0]
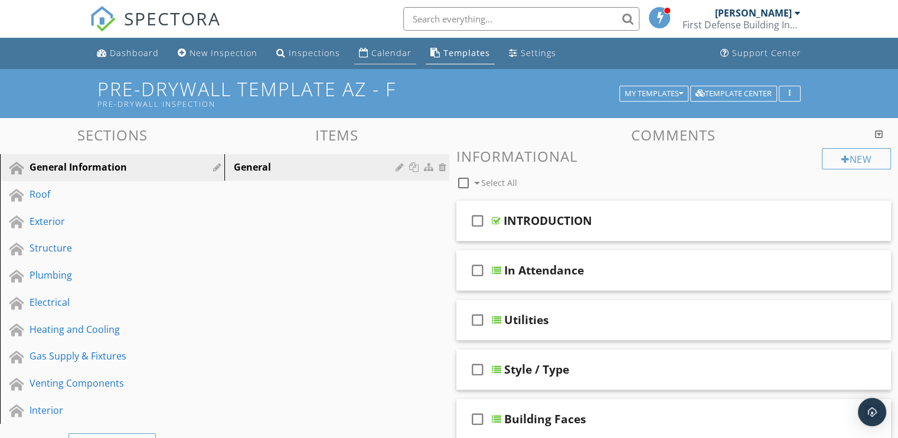
click at [376, 55] on div "Calendar" at bounding box center [391, 52] width 40 height 11
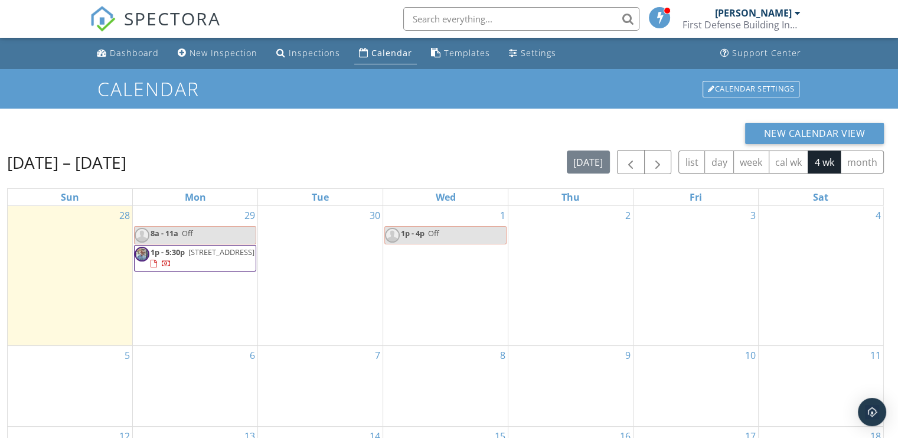
click at [185, 256] on link "1p - 5:30p [STREET_ADDRESS]" at bounding box center [203, 258] width 104 height 22
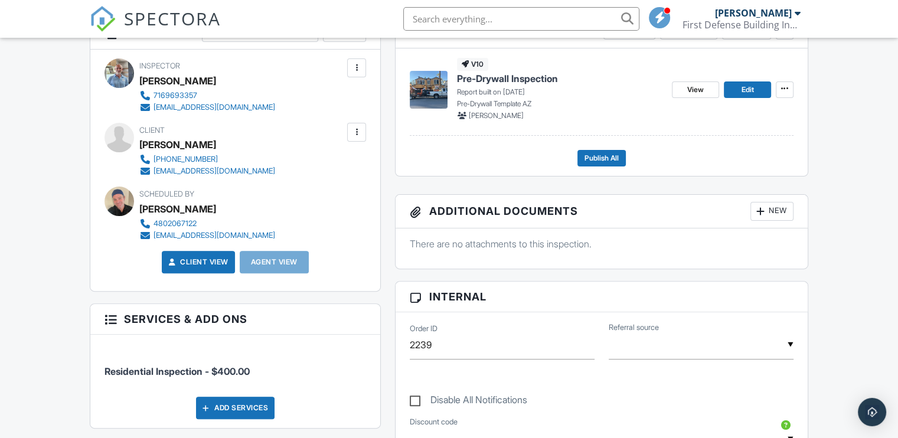
scroll to position [236, 0]
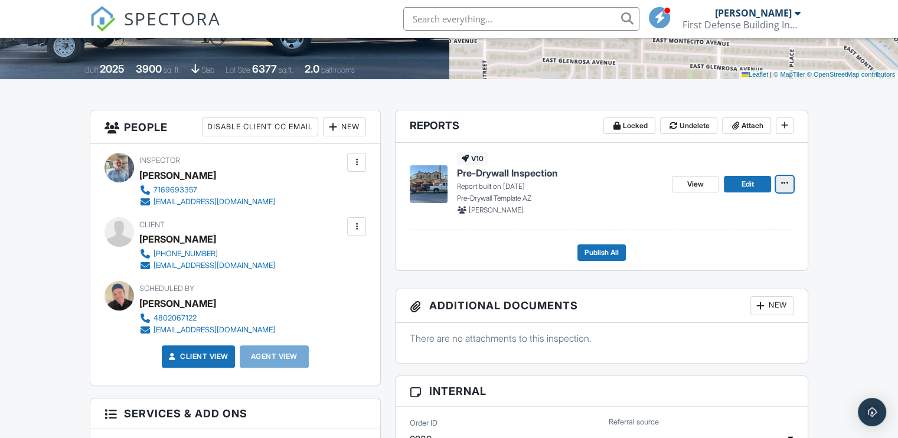
click at [784, 187] on icon at bounding box center [784, 183] width 7 height 8
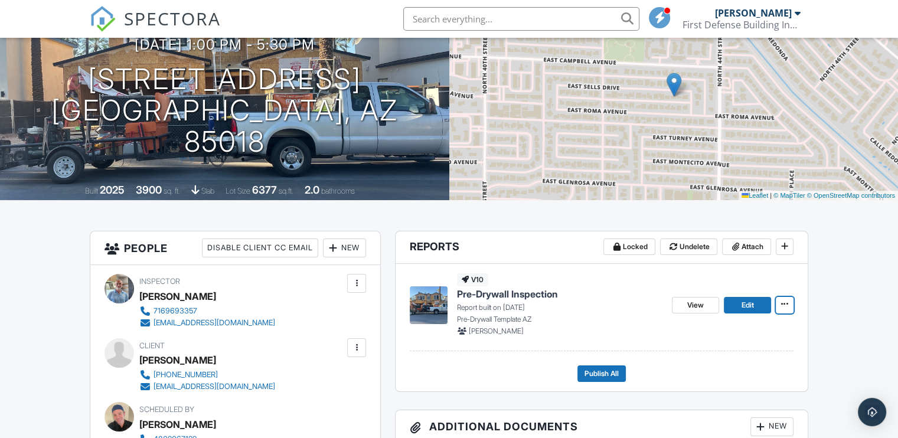
scroll to position [0, 0]
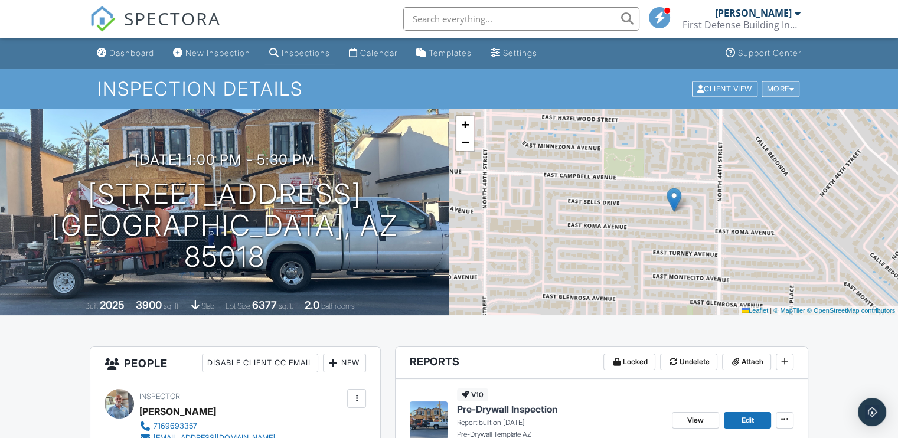
click at [791, 88] on div at bounding box center [792, 89] width 5 height 8
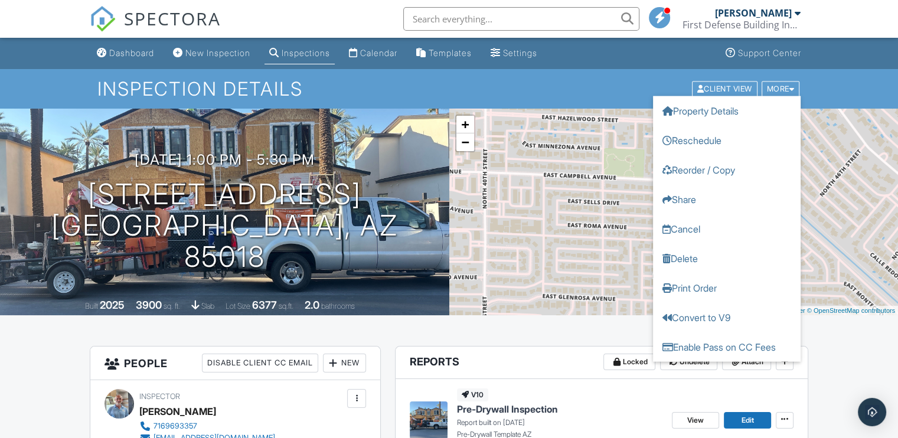
click at [606, 88] on h1 "Inspection Details" at bounding box center [448, 89] width 703 height 21
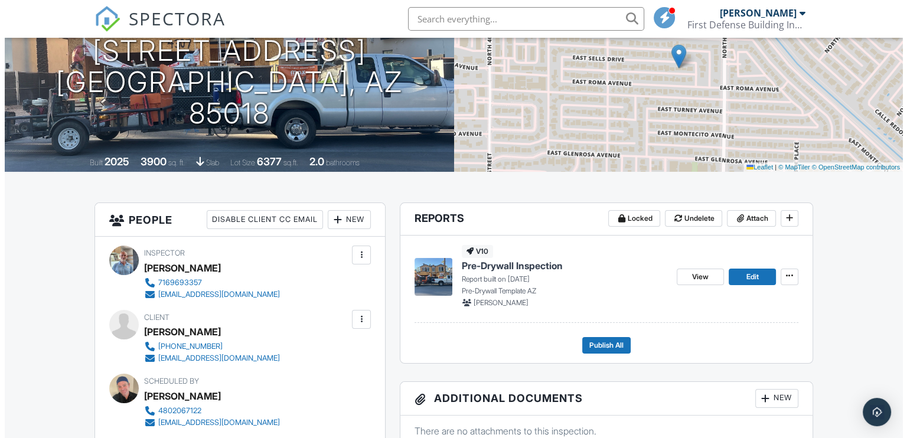
scroll to position [177, 0]
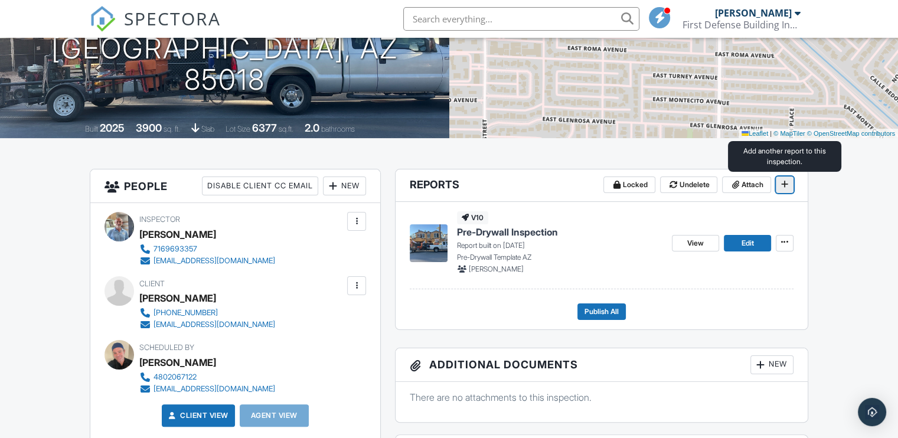
click at [784, 183] on icon at bounding box center [784, 184] width 7 height 8
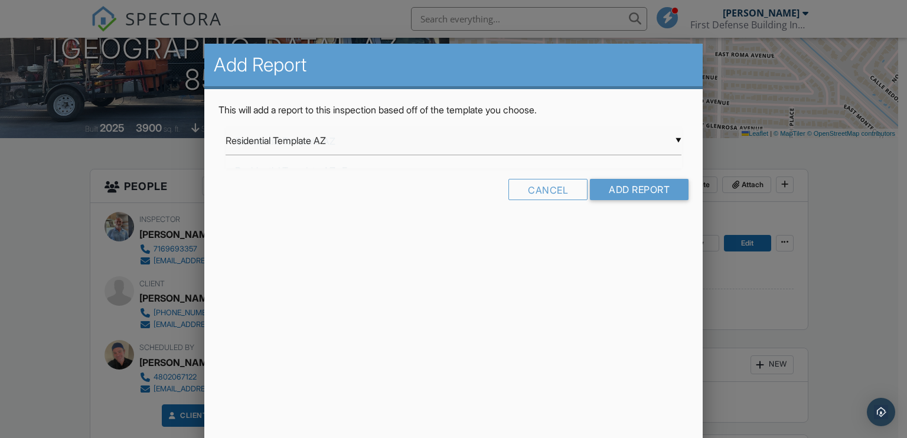
click at [677, 139] on div "▼ Residential Template AZ Residential Template AZ Residential Template AZ -F Sw…" at bounding box center [454, 140] width 456 height 29
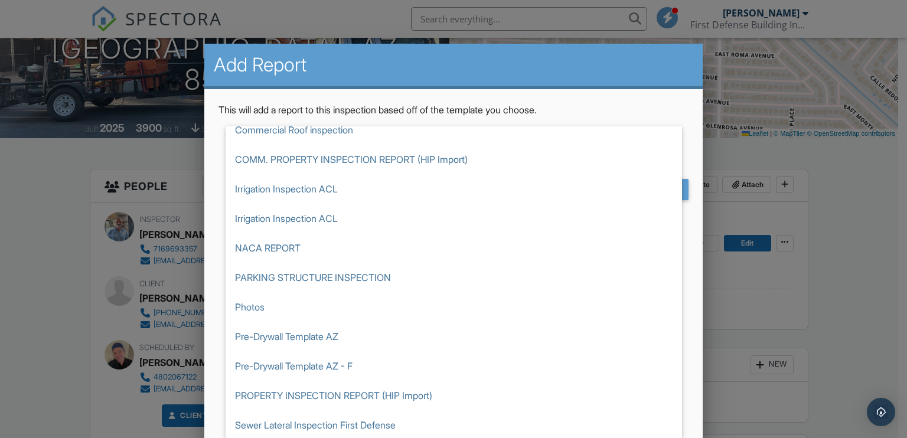
scroll to position [160, 0]
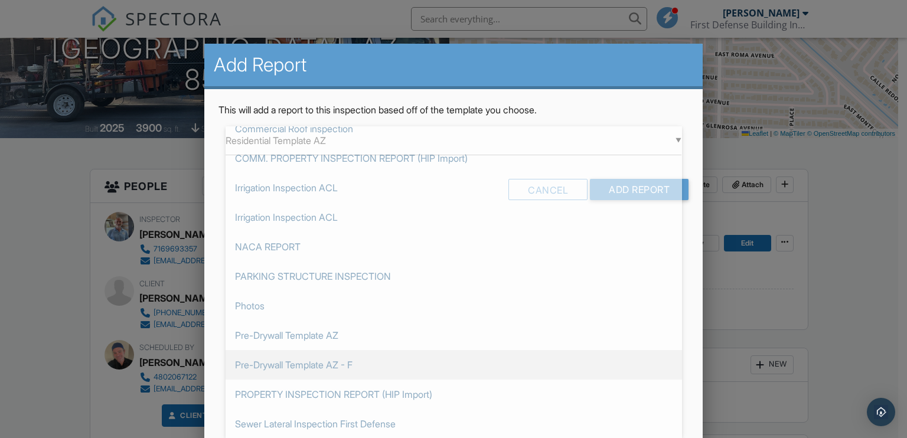
click at [345, 363] on span "Pre-Drywall Template AZ - F" at bounding box center [454, 365] width 456 height 30
type input "Pre-Drywall Template AZ - F"
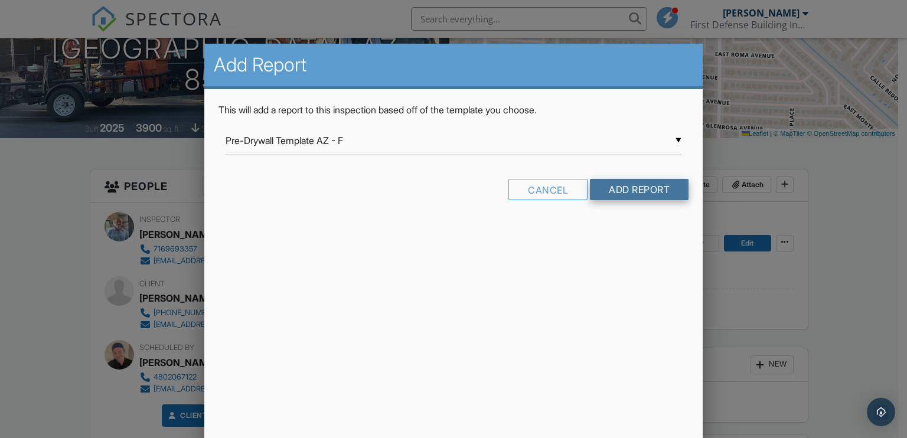
click at [626, 193] on input "Add Report" at bounding box center [639, 189] width 99 height 21
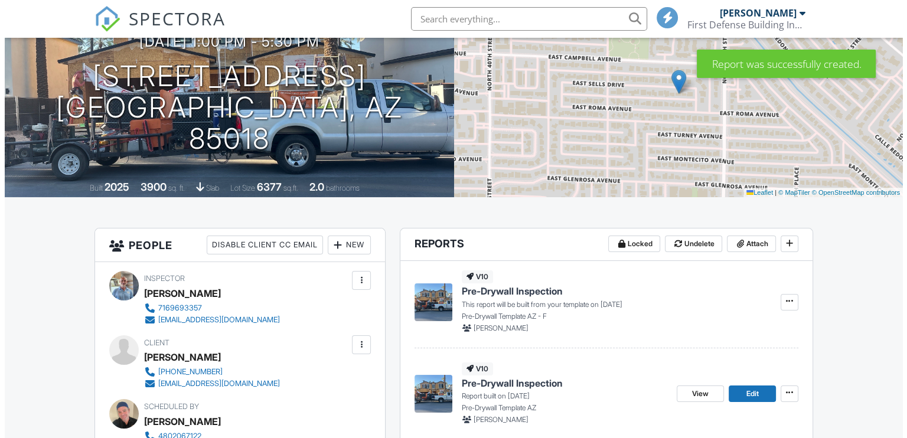
scroll to position [177, 0]
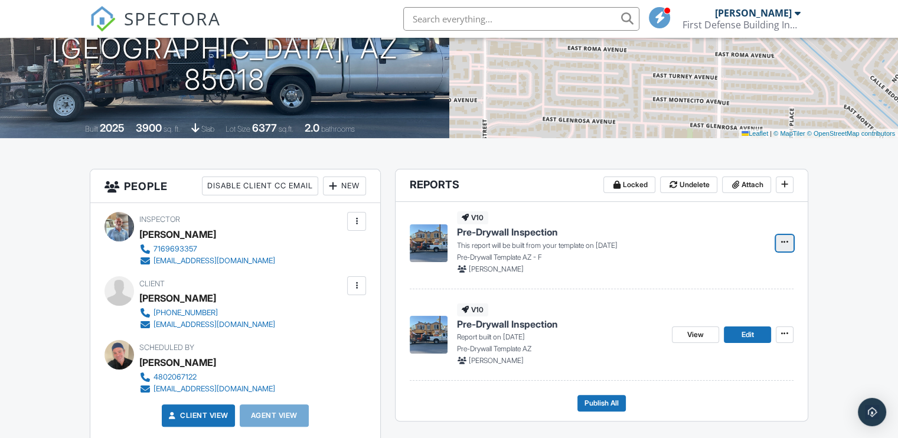
click at [785, 242] on icon at bounding box center [784, 242] width 7 height 8
click at [697, 302] on input "Delete Report" at bounding box center [726, 302] width 120 height 27
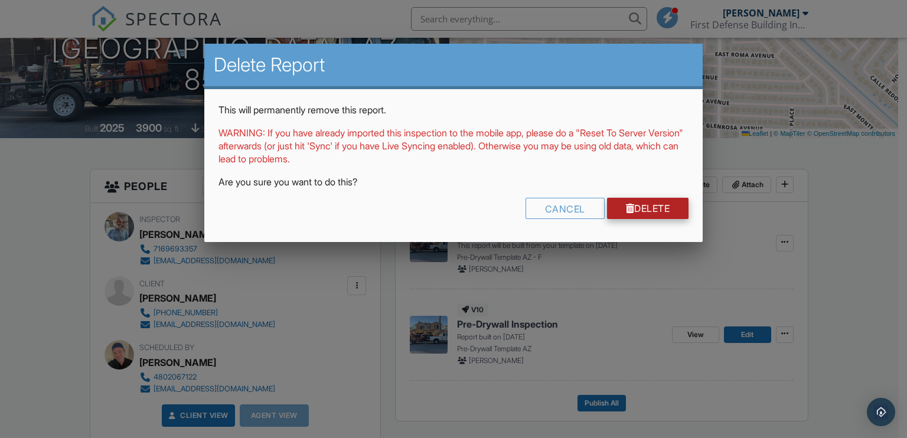
click at [652, 204] on link "Delete" at bounding box center [648, 208] width 82 height 21
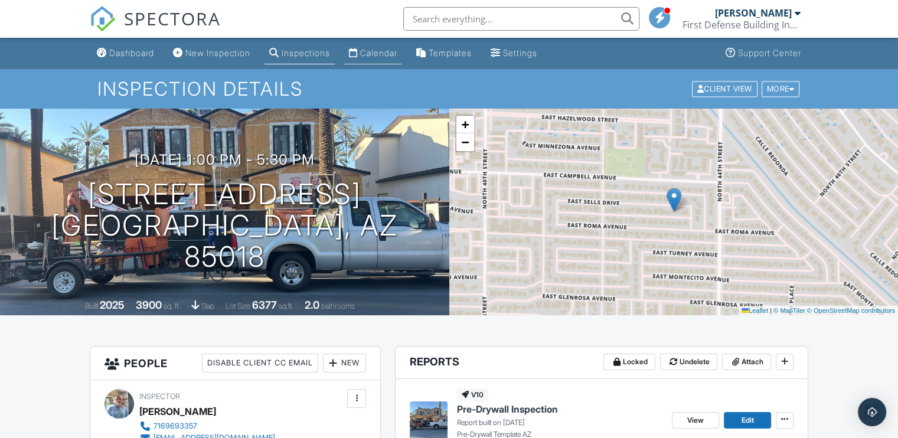
click at [384, 50] on div "Calendar" at bounding box center [378, 53] width 37 height 10
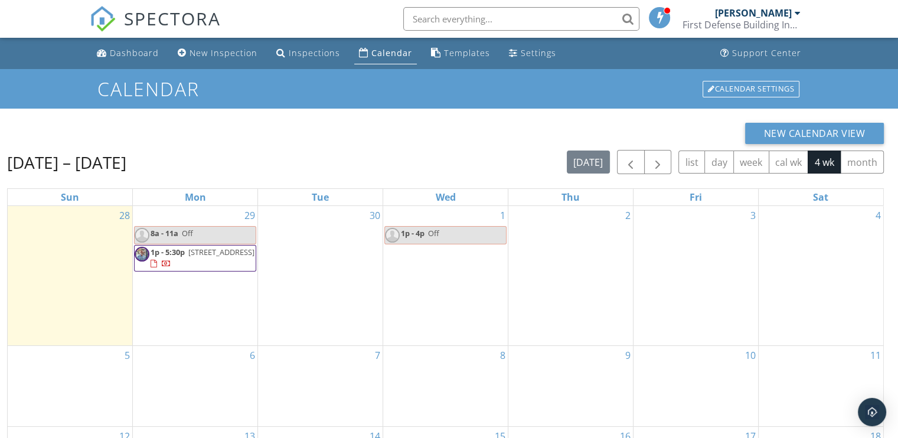
click at [188, 257] on span "4307 E Sells Dr, Phoenix 85018" at bounding box center [221, 252] width 66 height 11
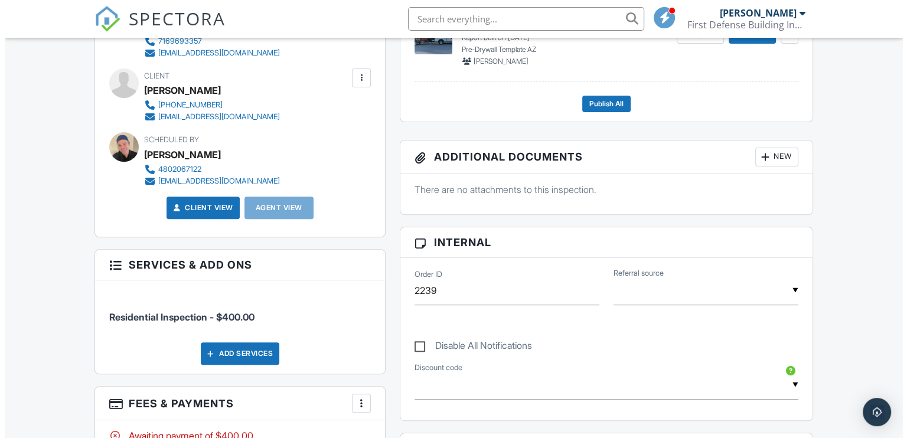
scroll to position [236, 0]
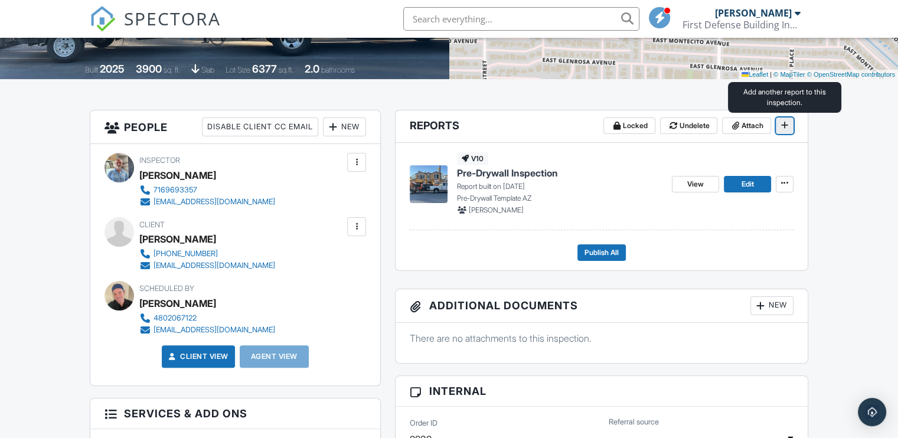
click at [784, 125] on icon at bounding box center [784, 125] width 7 height 8
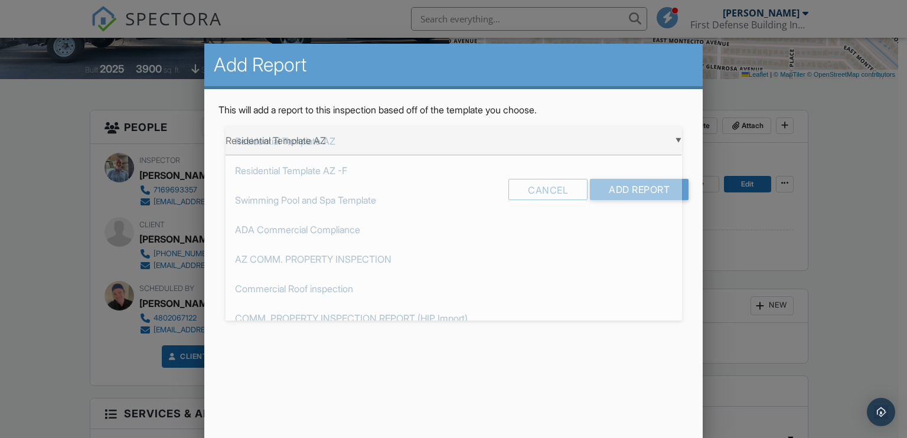
click at [676, 136] on div "▼ Residential Template AZ Residential Template AZ Residential Template AZ -F Sw…" at bounding box center [454, 140] width 456 height 29
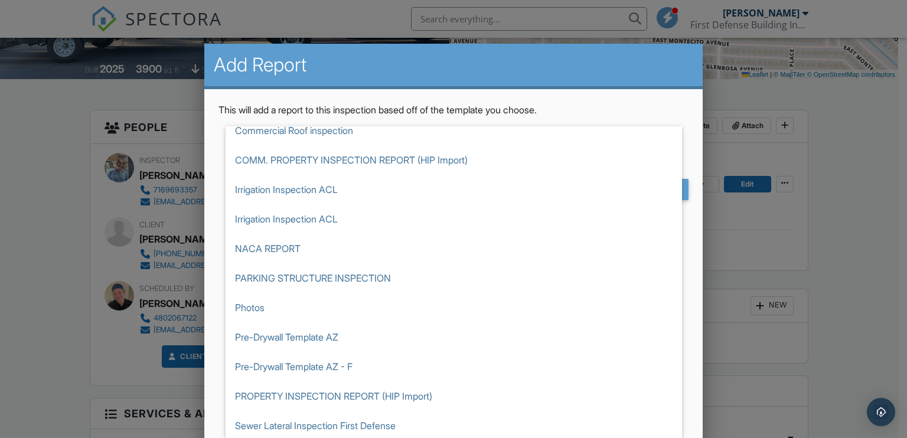
scroll to position [160, 0]
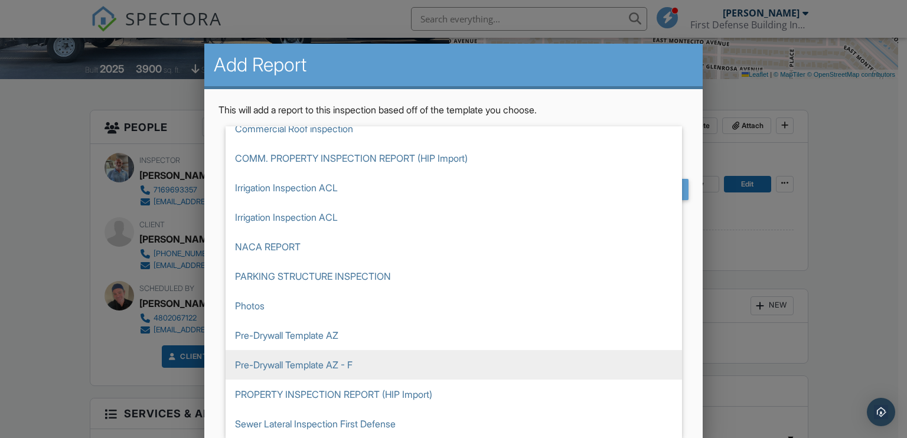
click at [320, 361] on span "Pre-Drywall Template AZ - F" at bounding box center [454, 365] width 456 height 30
type input "Pre-Drywall Template AZ - F"
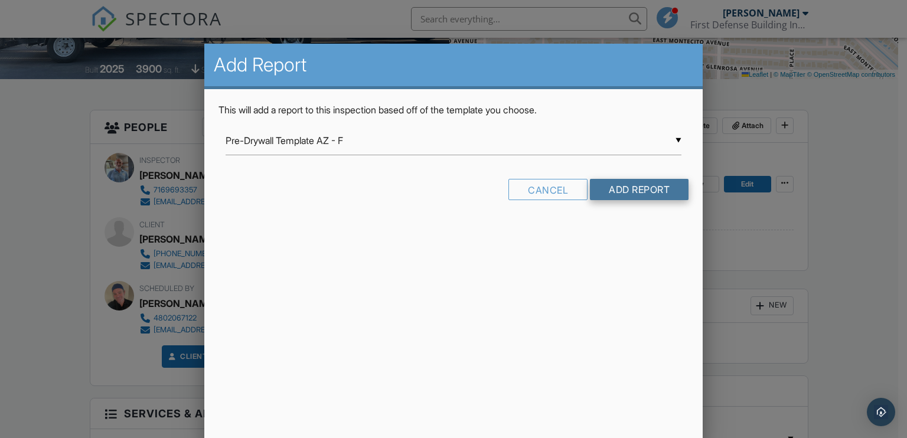
click at [633, 185] on input "Add Report" at bounding box center [639, 189] width 99 height 21
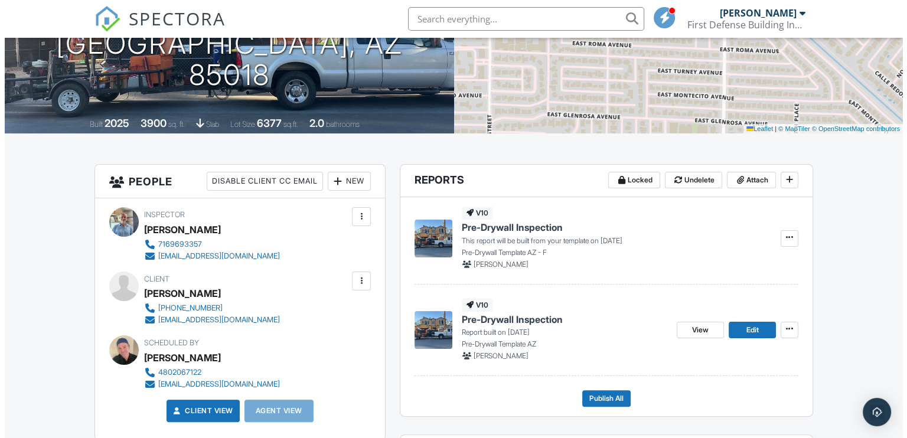
scroll to position [207, 0]
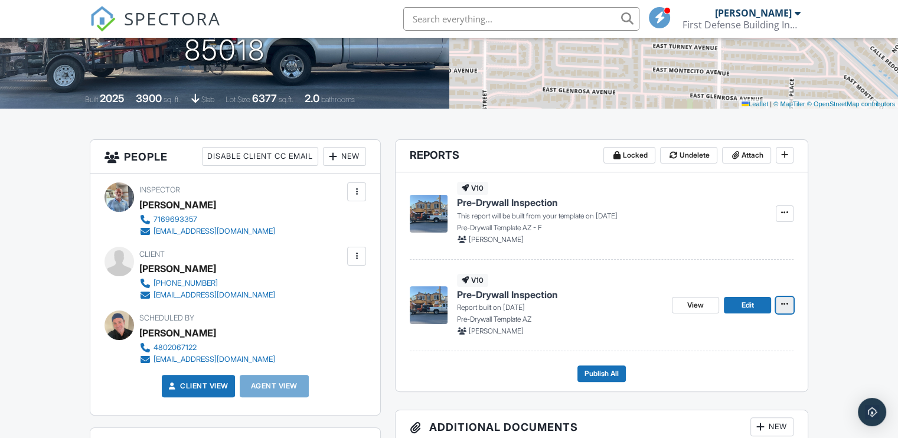
click at [784, 306] on icon at bounding box center [784, 304] width 7 height 8
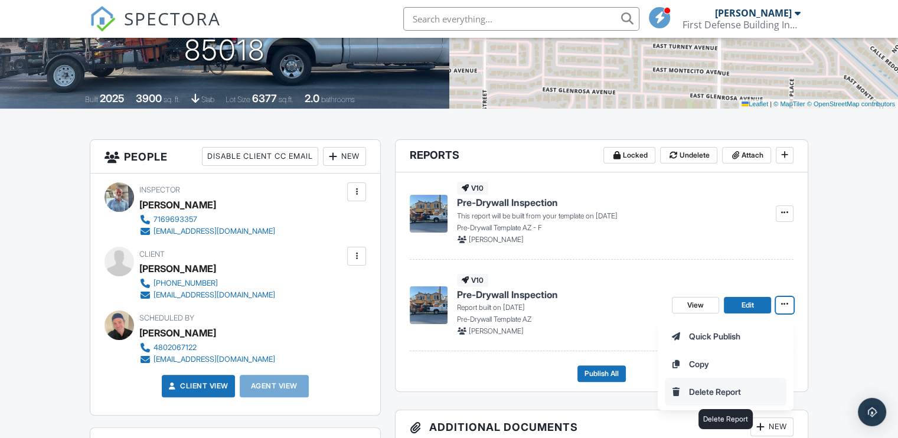
click at [713, 389] on input "Delete Report" at bounding box center [726, 392] width 120 height 27
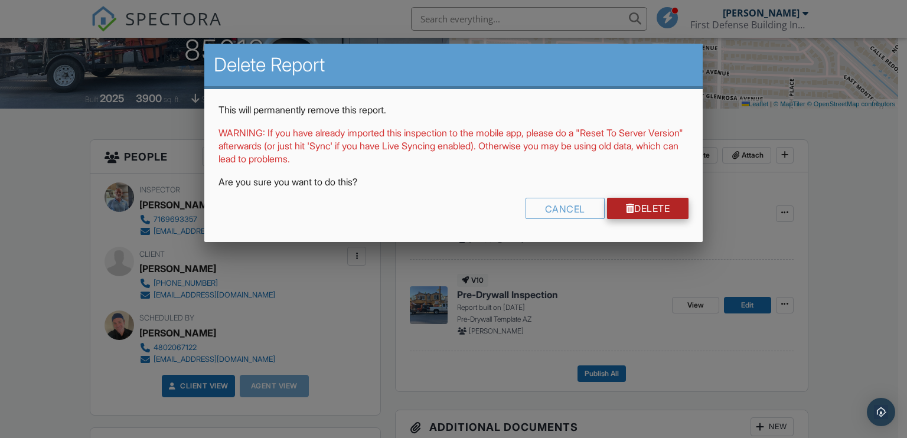
click at [653, 207] on link "Delete" at bounding box center [648, 208] width 82 height 21
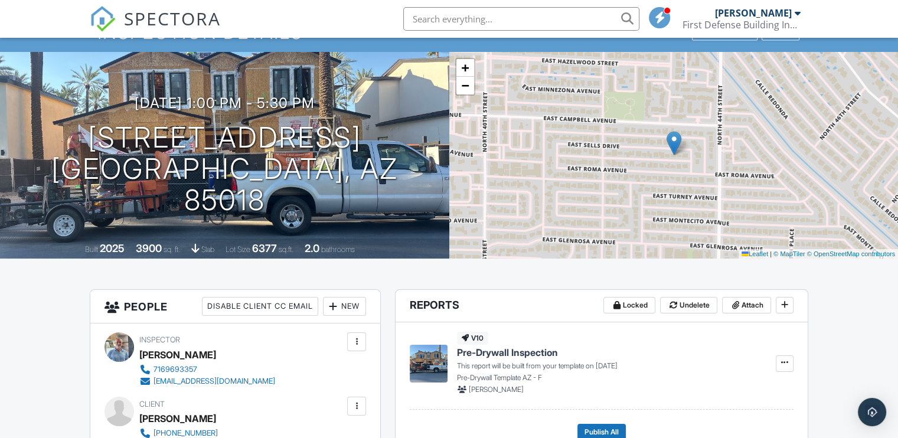
scroll to position [118, 0]
